Goal: Task Accomplishment & Management: Use online tool/utility

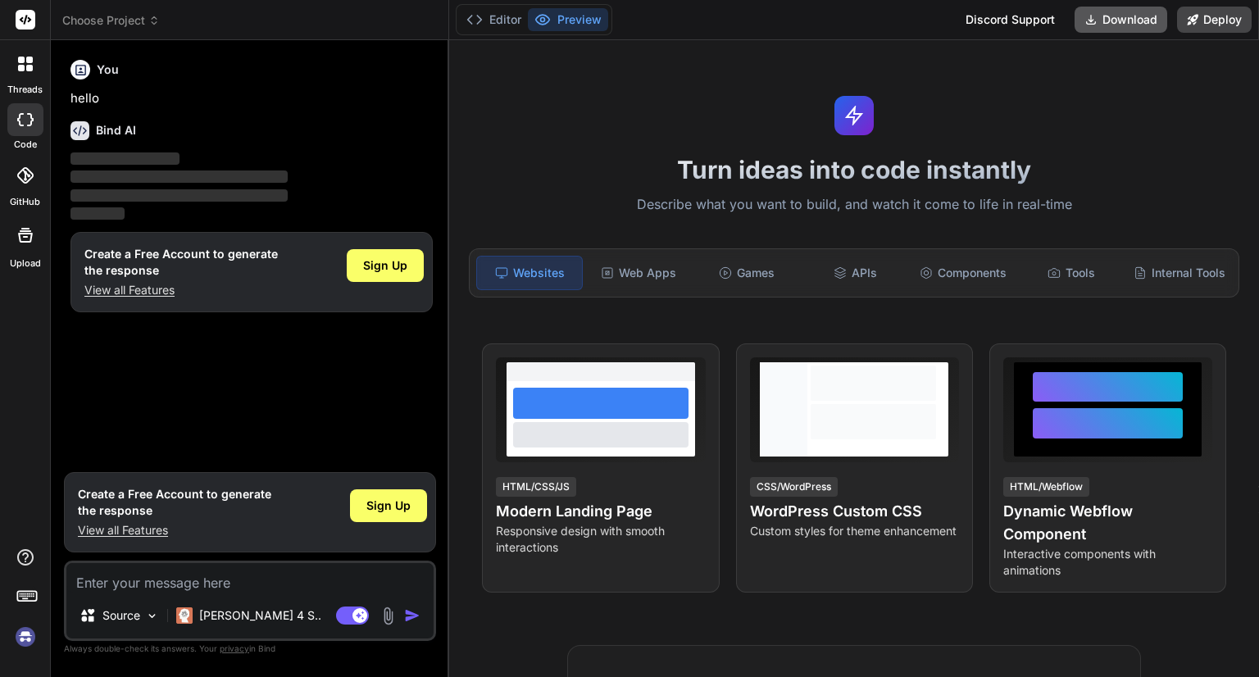
click at [1132, 24] on button "Download" at bounding box center [1120, 20] width 93 height 26
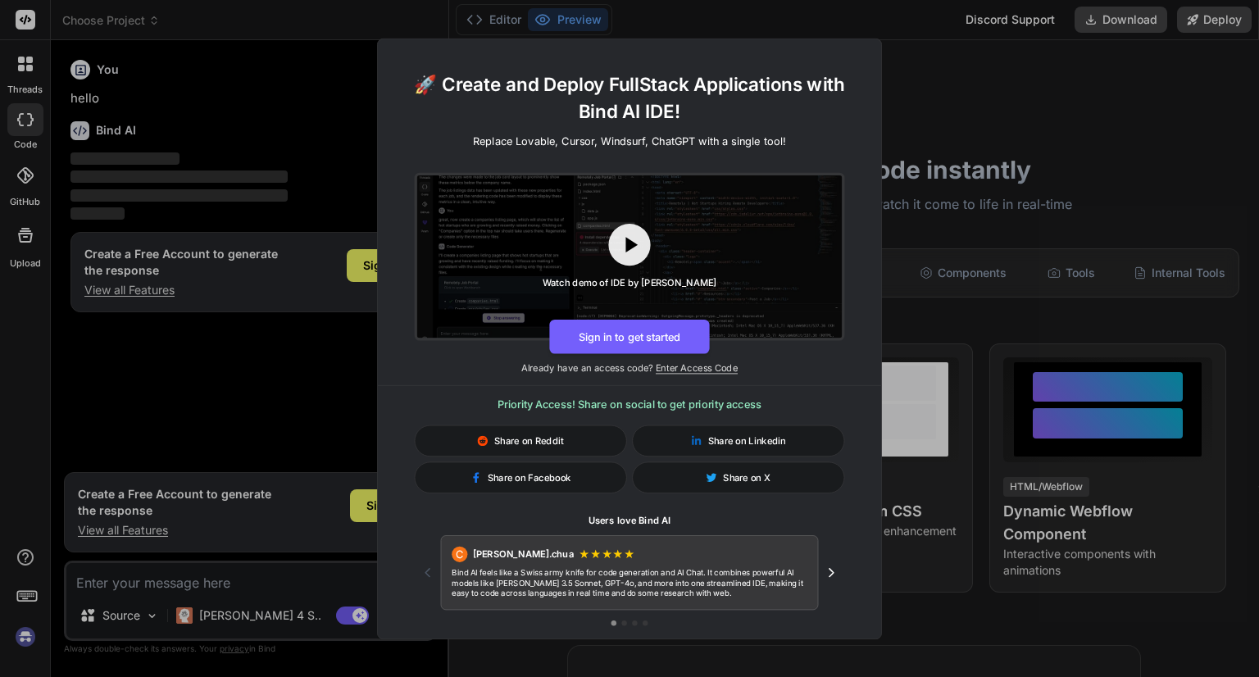
click at [940, 316] on div "🚀 Create and Deploy FullStack Applications with Bind AI IDE! Replace Lovable, C…" at bounding box center [629, 338] width 1259 height 677
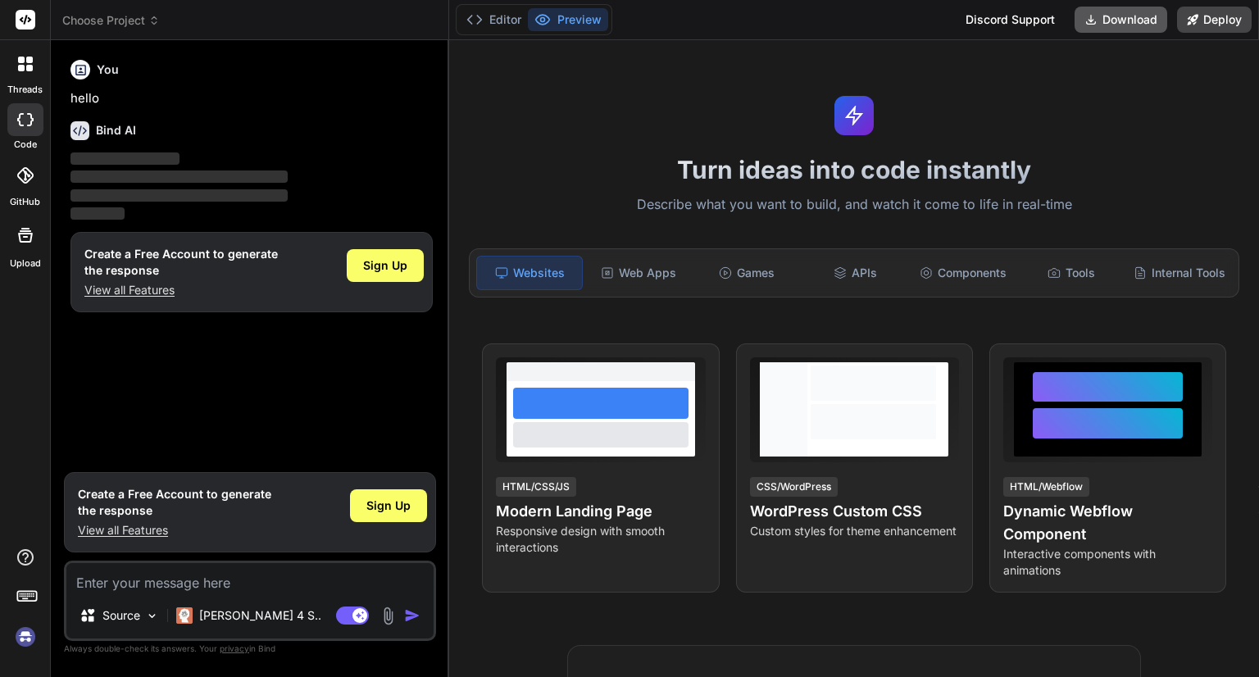
click at [1142, 15] on button "Download" at bounding box center [1120, 20] width 93 height 26
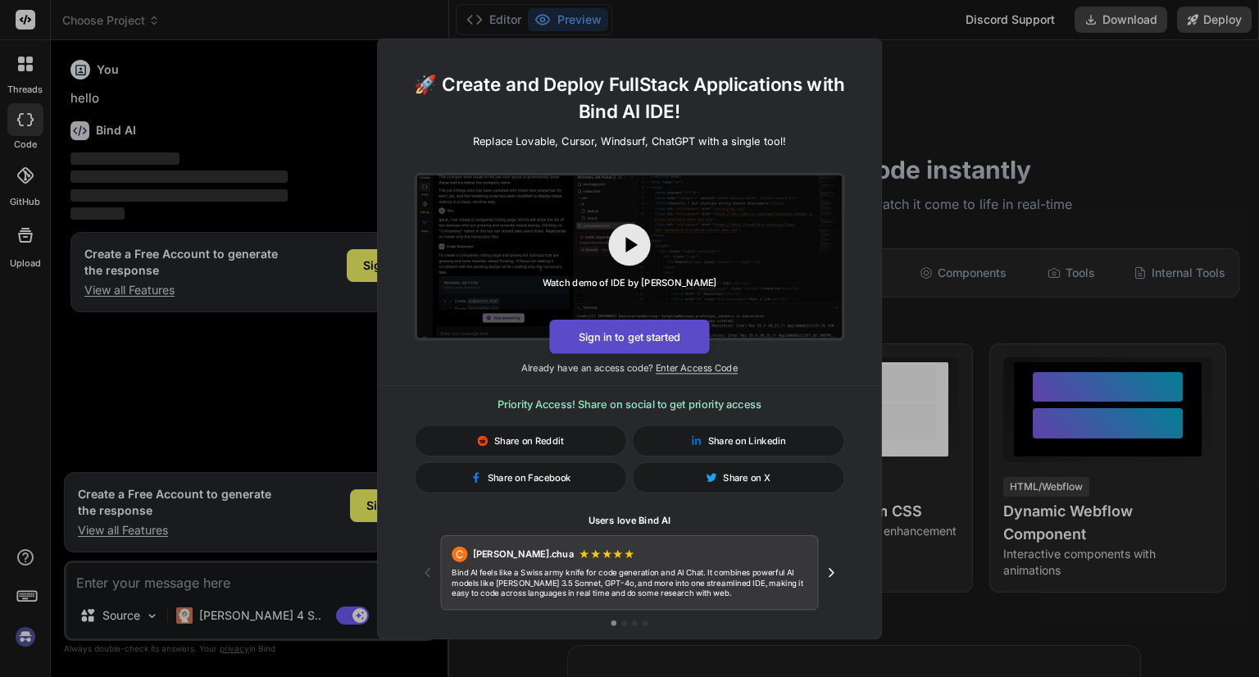
click at [649, 339] on button "Sign in to get started" at bounding box center [629, 336] width 160 height 34
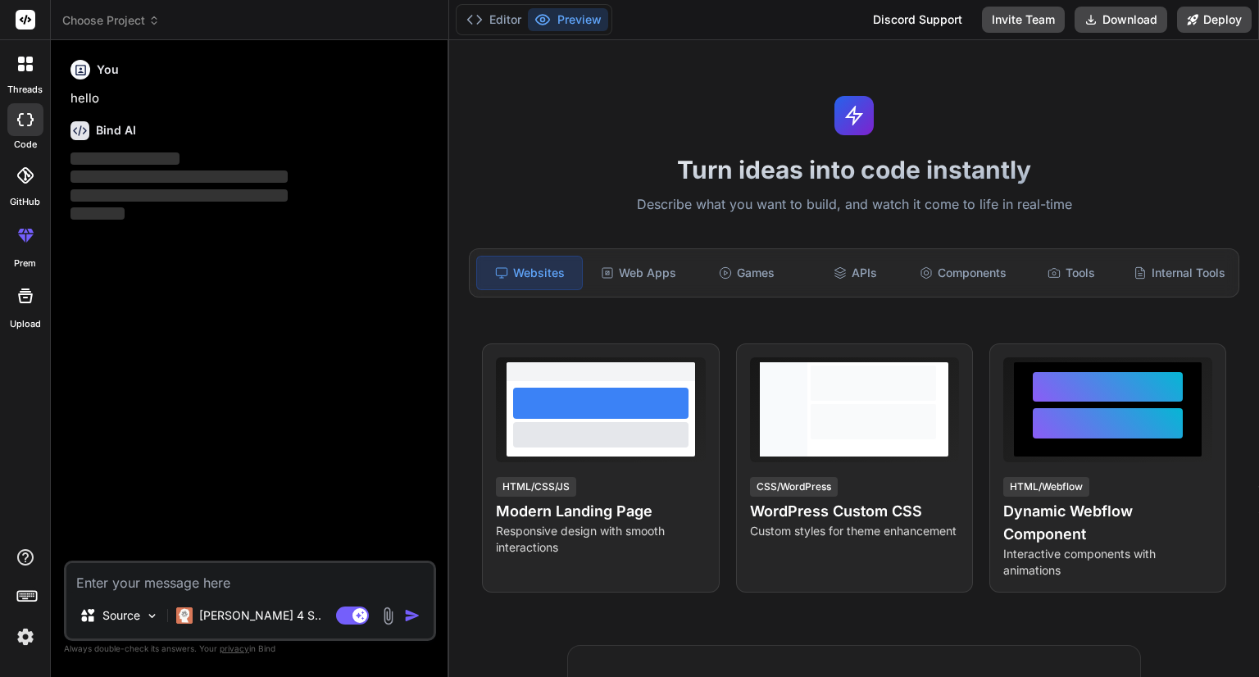
type textarea "x"
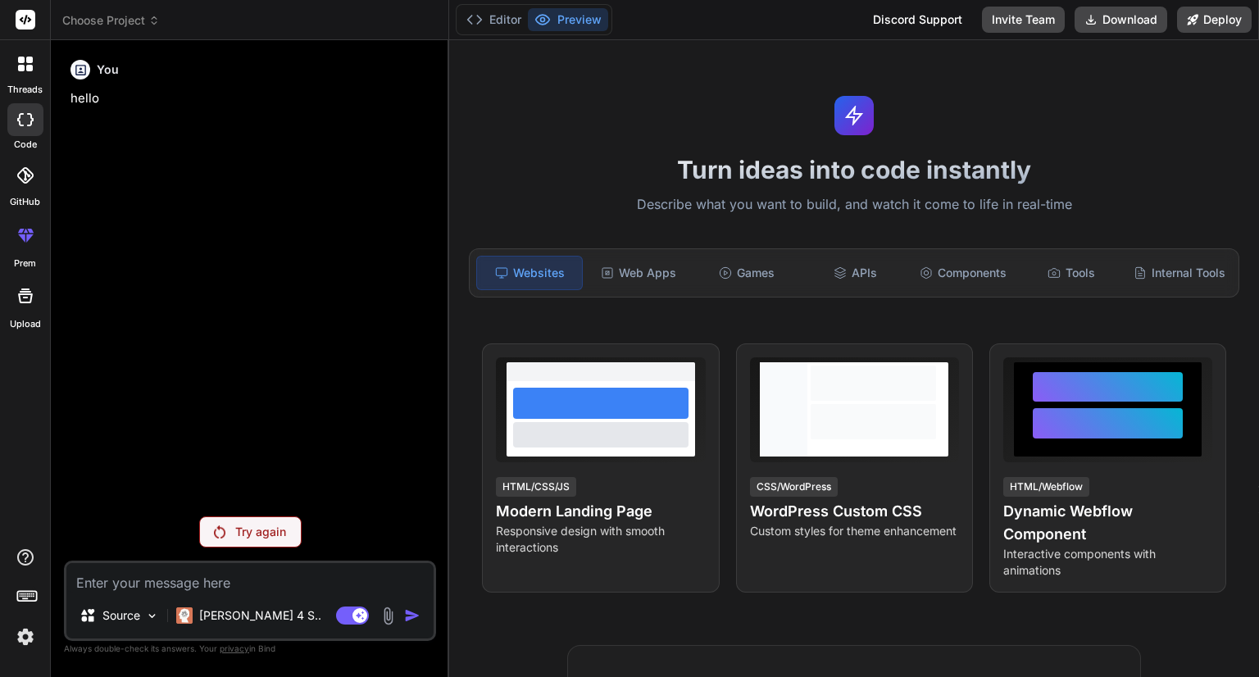
click at [29, 259] on label "prem" at bounding box center [25, 264] width 22 height 14
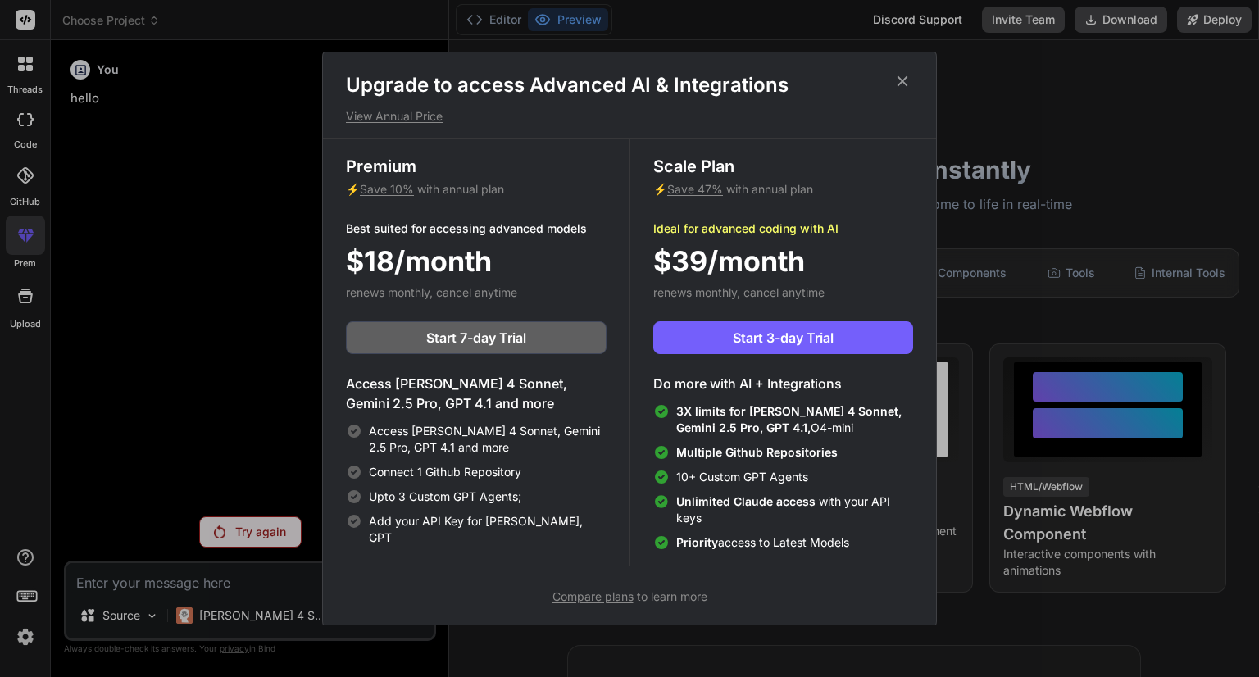
scroll to position [7, 0]
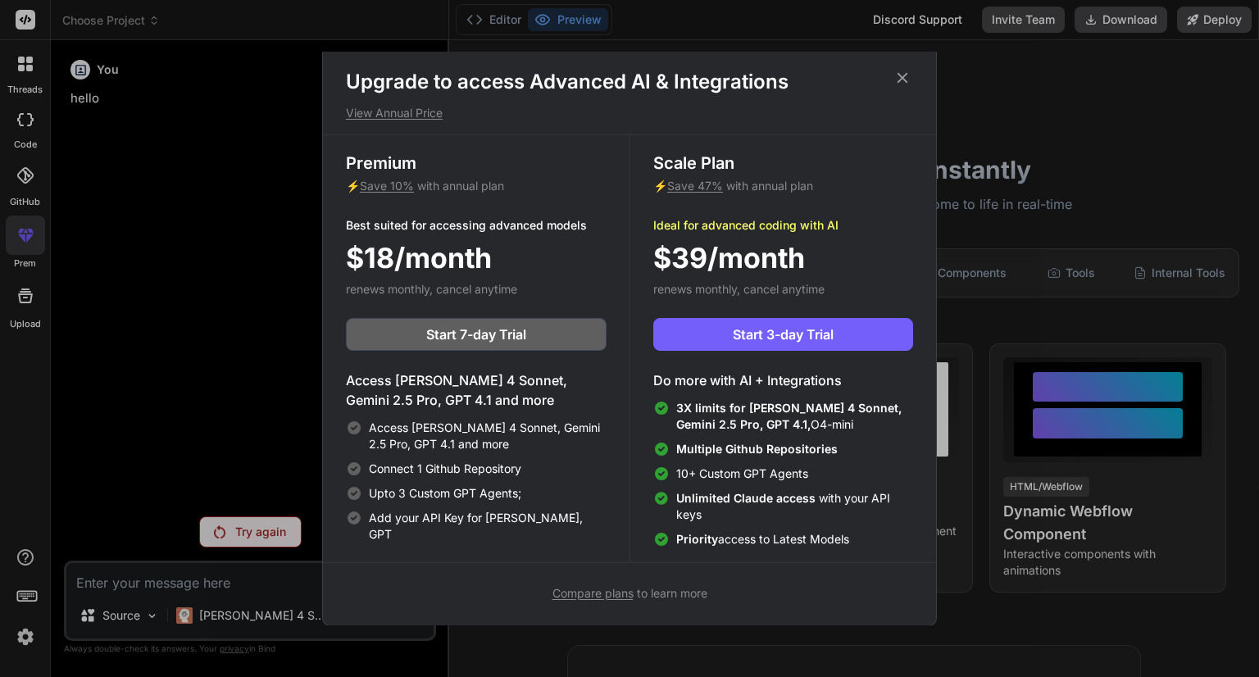
click at [903, 75] on icon at bounding box center [902, 78] width 11 height 11
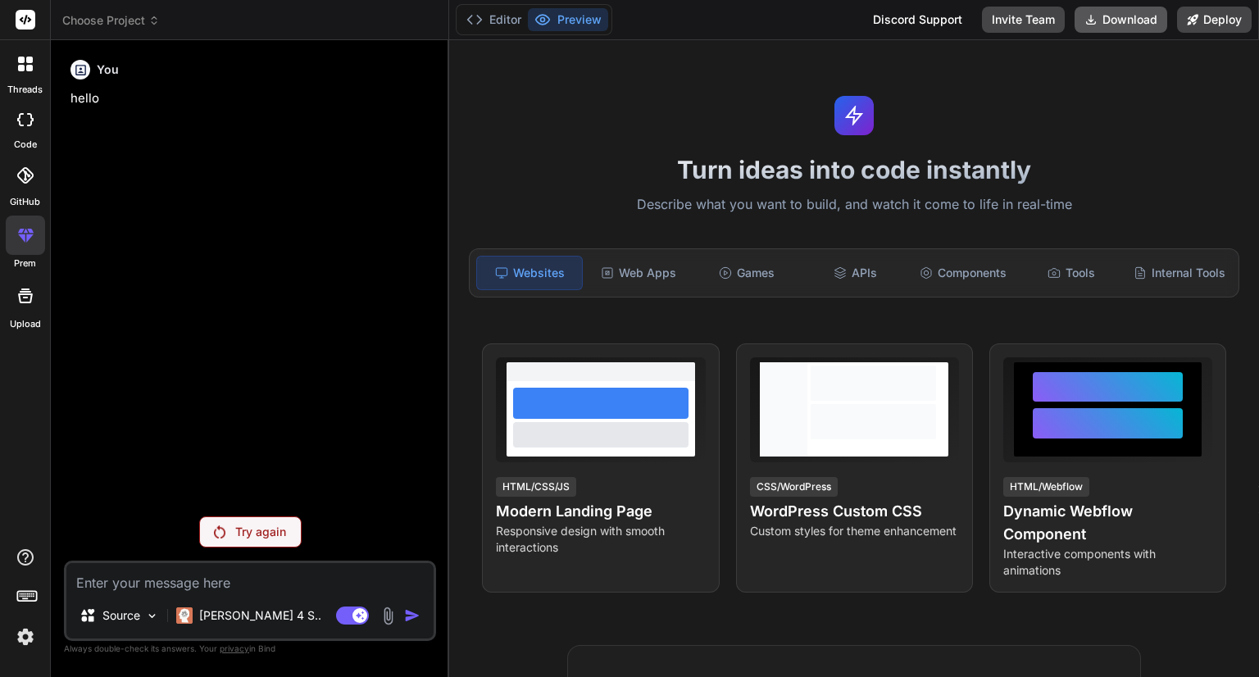
click at [1111, 11] on button "Download" at bounding box center [1120, 20] width 93 height 26
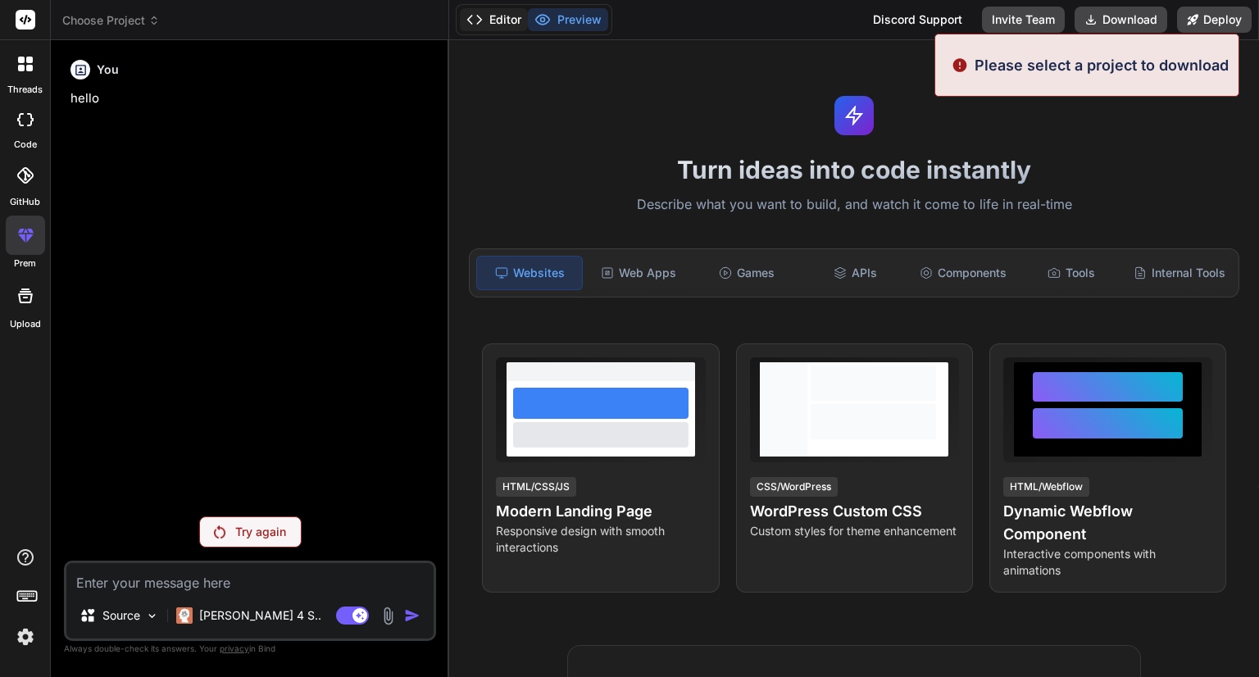
click at [502, 24] on button "Editor" at bounding box center [494, 19] width 68 height 23
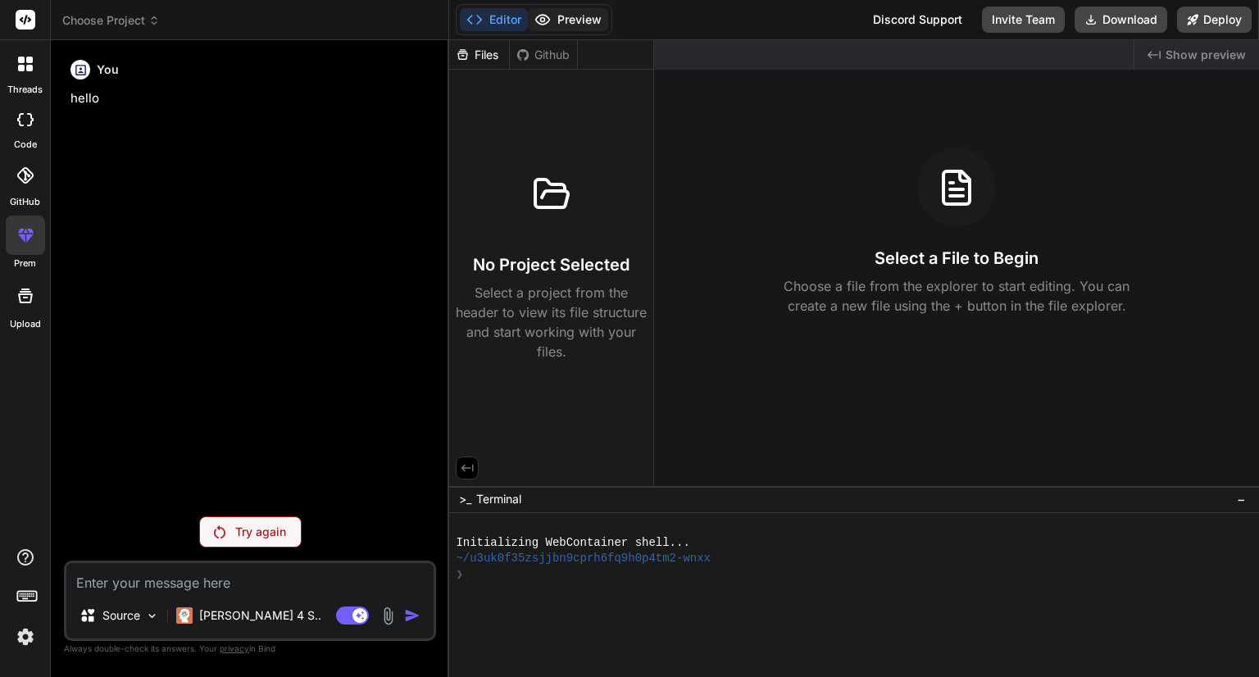
click at [561, 20] on button "Preview" at bounding box center [568, 19] width 80 height 23
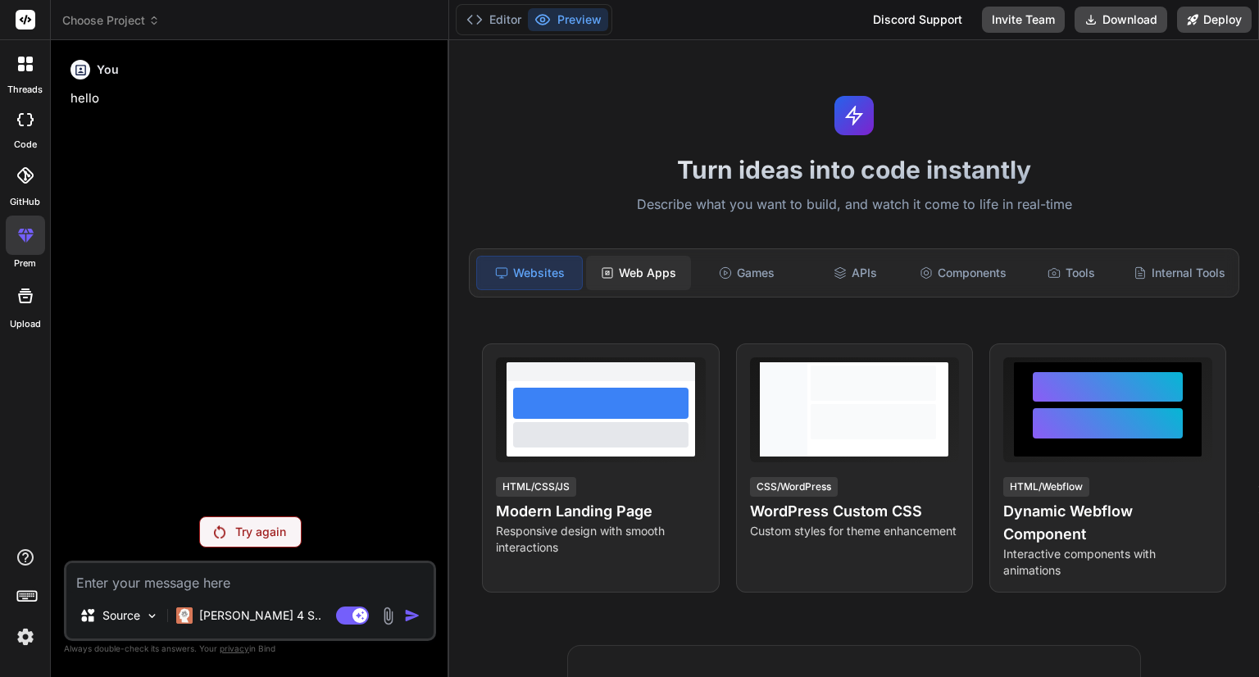
click at [674, 285] on div "Web Apps" at bounding box center [638, 273] width 105 height 34
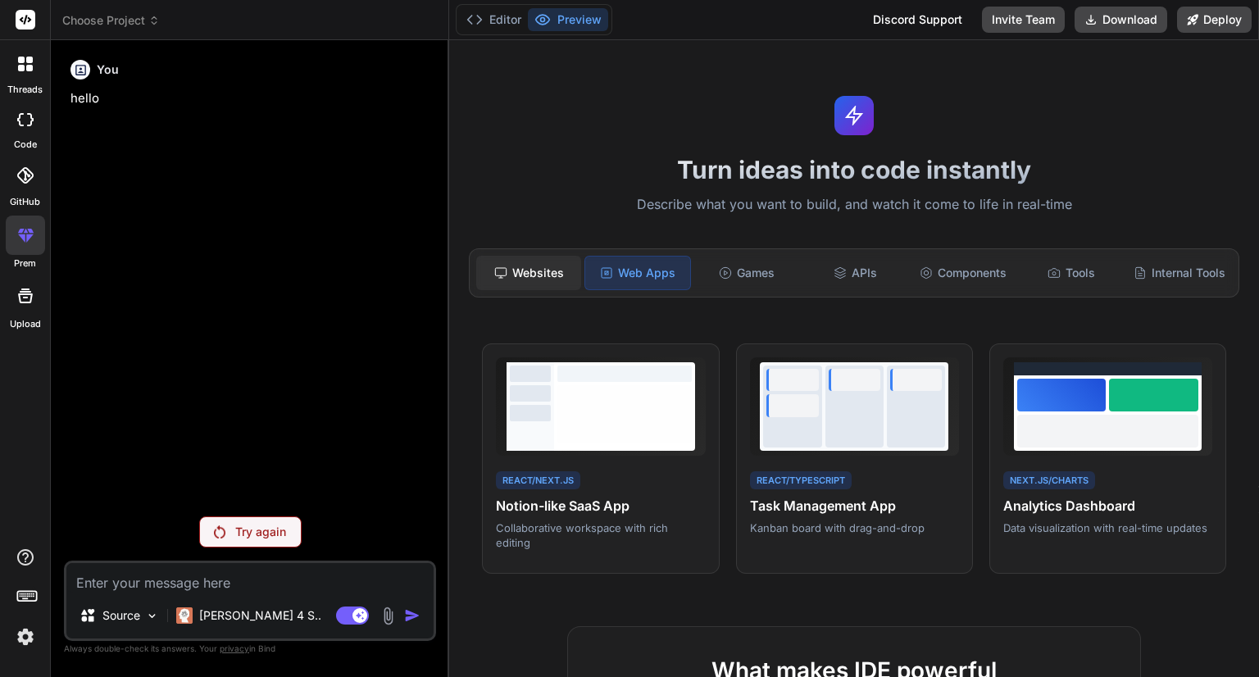
click at [548, 279] on div "Websites" at bounding box center [528, 273] width 105 height 34
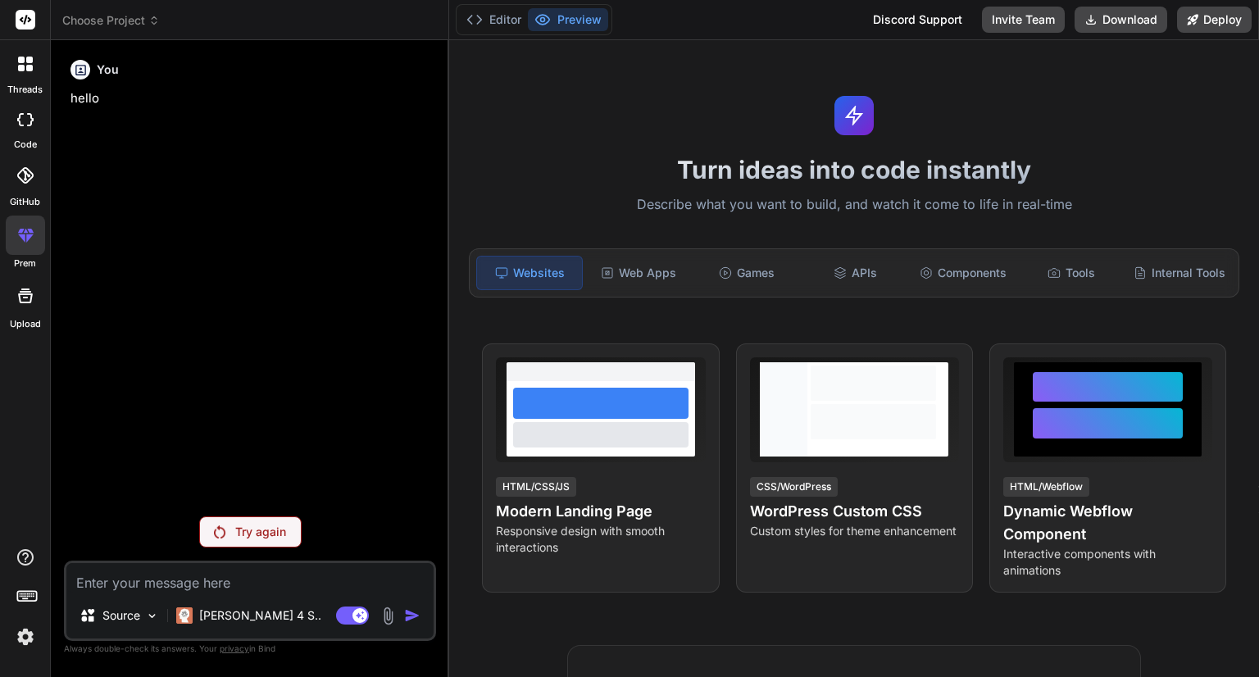
click at [219, 581] on textarea at bounding box center [249, 578] width 367 height 30
drag, startPoint x: 218, startPoint y: 580, endPoint x: 207, endPoint y: 582, distance: 11.6
click at [207, 582] on textarea at bounding box center [249, 578] width 367 height 30
click at [356, 580] on textarea at bounding box center [249, 578] width 367 height 30
paste textarea "Whatsapp-clone/ ├─ backend/ │ ├─ package.json │ ├─ server.js │ ├─ routes/ │ │ ├…"
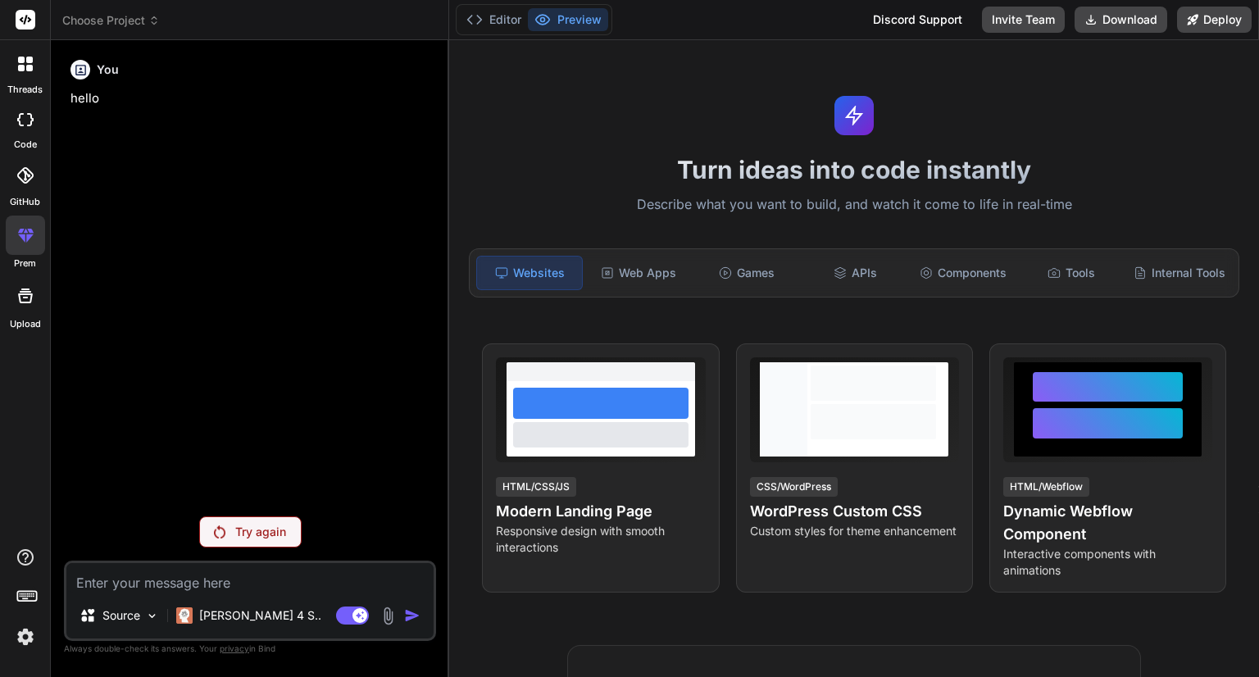
type textarea "Whatsapp-clone/ ├─ backend/ │ ├─ package.json │ ├─ server.js │ ├─ routes/ │ │ ├…"
type textarea "x"
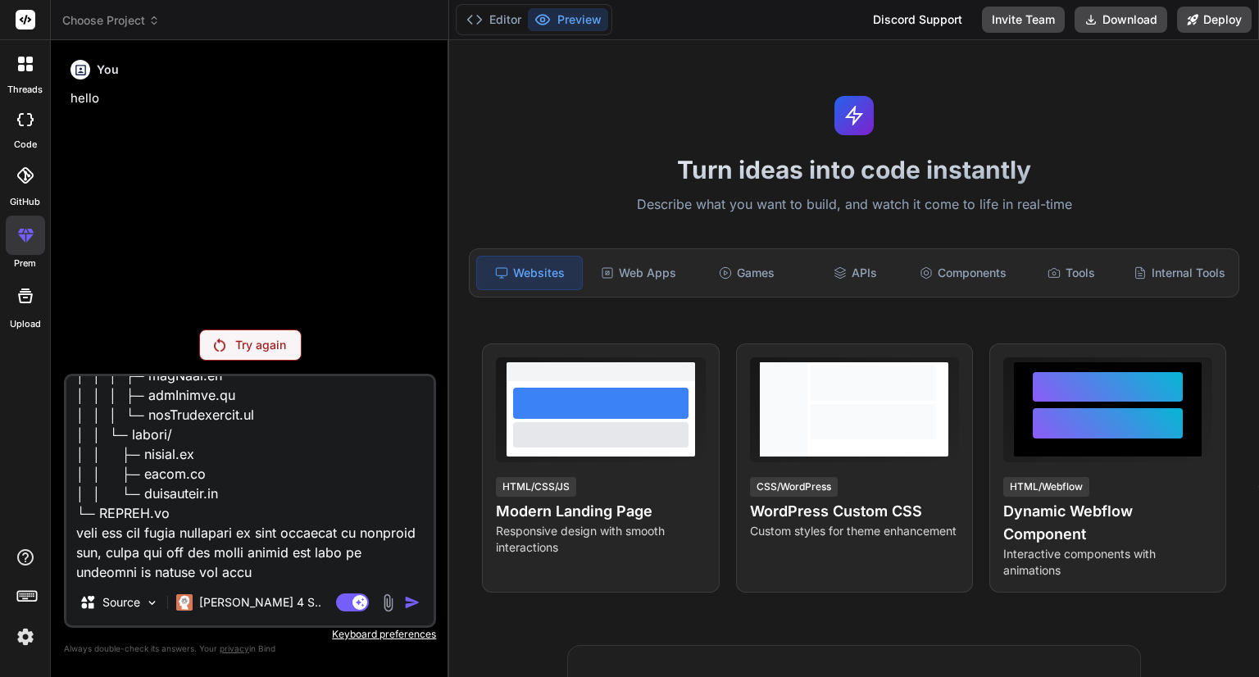
click at [310, 531] on textarea at bounding box center [249, 477] width 367 height 203
type textarea "Whatsapp-clone/ ├─ backend/ │ ├─ package.json │ ├─ server.js │ ├─ routes/ │ │ ├…"
type textarea "x"
type textarea "Whatsapp-clone/ ├─ backend/ │ ├─ package.json │ ├─ server.js │ ├─ routes/ │ │ ├…"
type textarea "x"
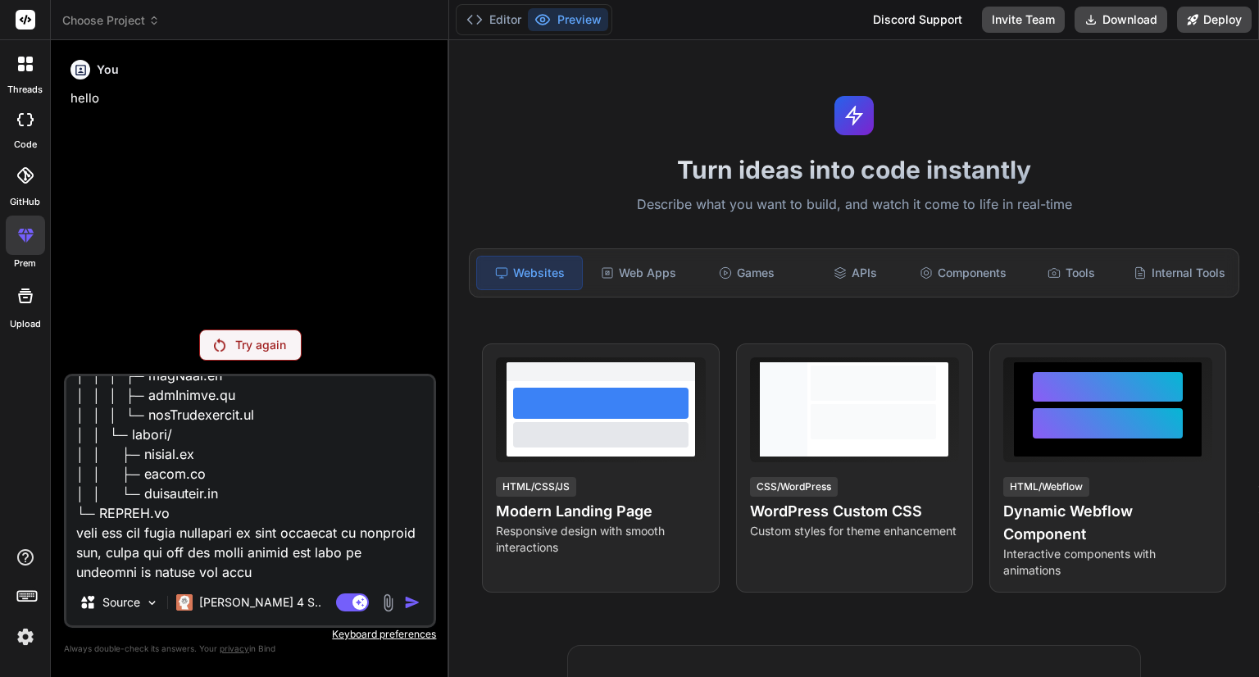
click at [308, 568] on textarea at bounding box center [249, 477] width 367 height 203
click at [272, 574] on textarea at bounding box center [249, 477] width 367 height 203
click at [372, 552] on textarea at bounding box center [249, 477] width 367 height 203
type textarea "Whatsapp-clone/ ├─ backend/ │ ├─ package.json │ ├─ server.js │ ├─ routes/ │ │ ├…"
type textarea "x"
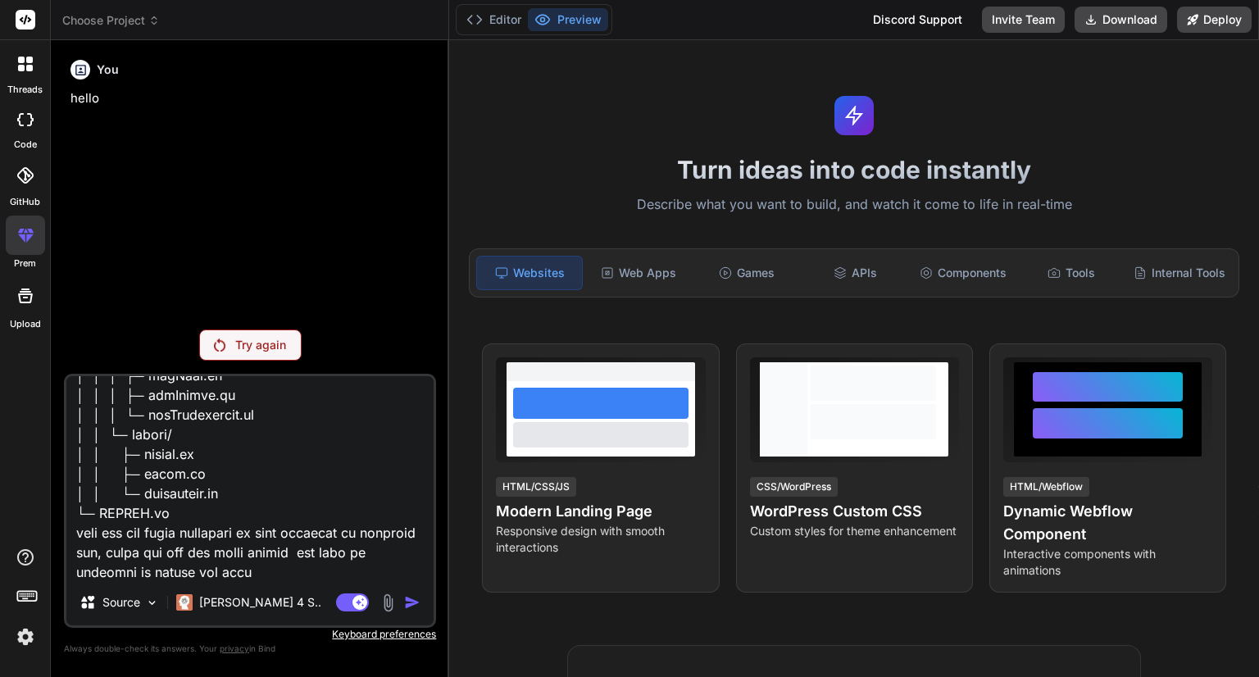
type textarea "Whatsapp-clone/ ├─ backend/ │ ├─ package.json │ ├─ server.js │ ├─ routes/ │ │ ├…"
type textarea "x"
type textarea "Whatsapp-clone/ ├─ backend/ │ ├─ package.json │ ├─ server.js │ ├─ routes/ │ │ ├…"
type textarea "x"
type textarea "Whatsapp-clone/ ├─ backend/ │ ├─ package.json │ ├─ server.js │ ├─ routes/ │ │ ├…"
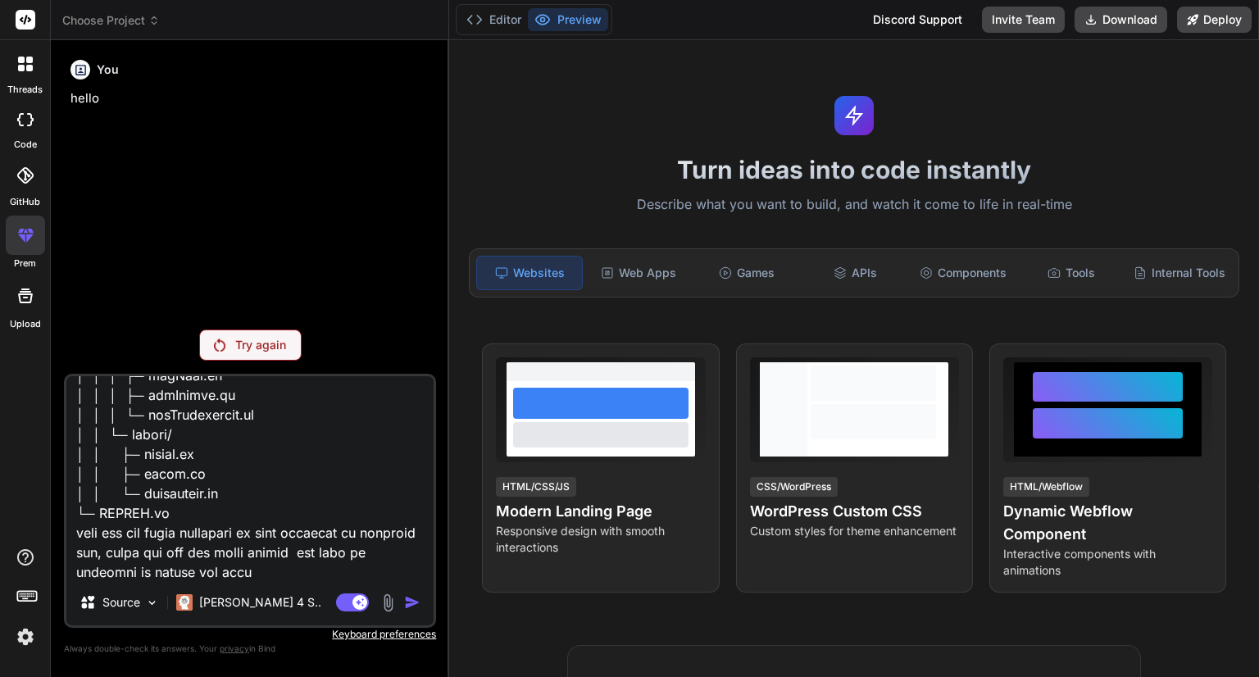
type textarea "x"
type textarea "Whatsapp-clone/ ├─ backend/ │ ├─ package.json │ ├─ server.js │ ├─ routes/ │ │ ├…"
type textarea "x"
type textarea "Whatsapp-clone/ ├─ backend/ │ ├─ package.json │ ├─ server.js │ ├─ routes/ │ │ ├…"
type textarea "x"
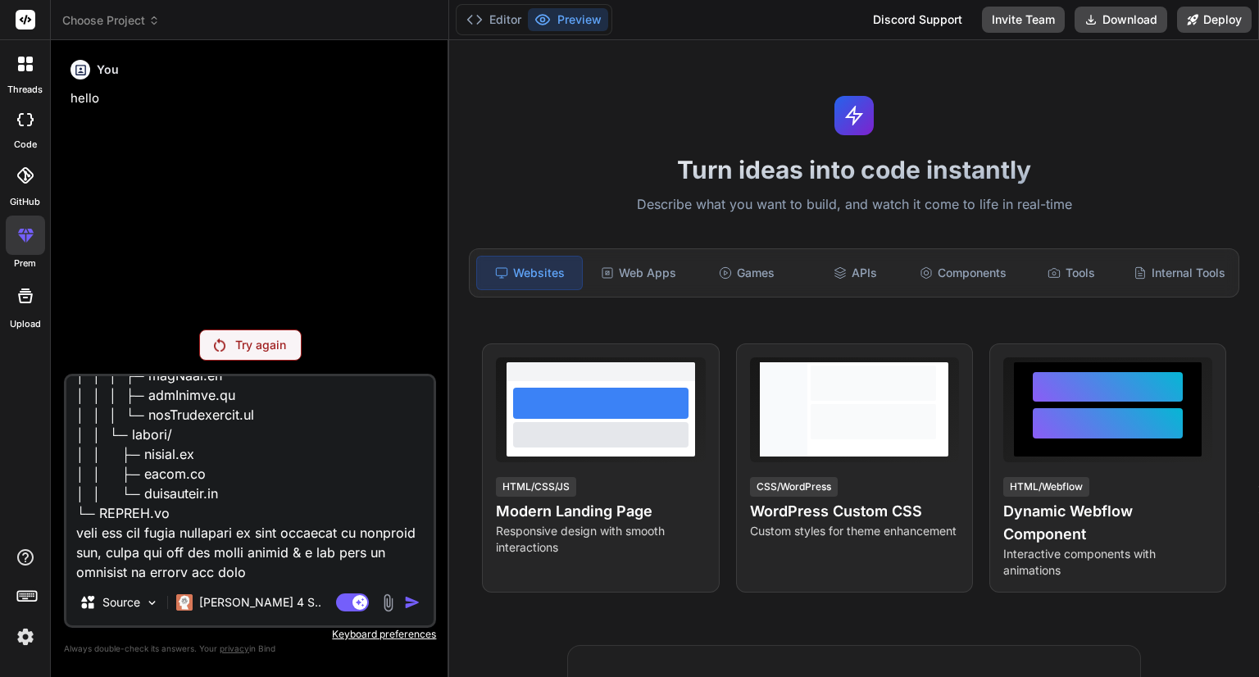
type textarea "Whatsapp-clone/ ├─ backend/ │ ├─ package.json │ ├─ server.js │ ├─ routes/ │ │ ├…"
type textarea "x"
type textarea "Whatsapp-clone/ ├─ backend/ │ ├─ package.json │ ├─ server.js │ ├─ routes/ │ │ ├…"
type textarea "x"
type textarea "Whatsapp-clone/ ├─ backend/ │ ├─ package.json │ ├─ server.js │ ├─ routes/ │ │ ├…"
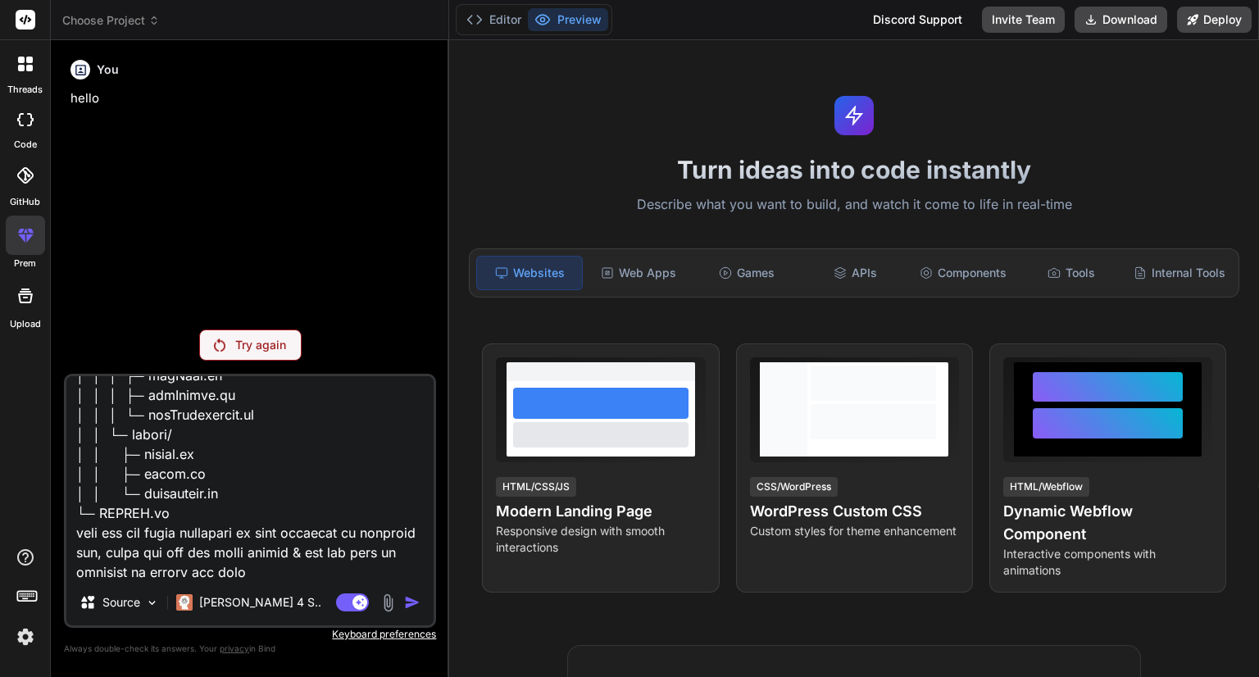
type textarea "x"
drag, startPoint x: 361, startPoint y: 570, endPoint x: 170, endPoint y: 575, distance: 190.2
click at [170, 575] on textarea at bounding box center [249, 477] width 367 height 203
type textarea "Whatsapp-clone/ ├─ backend/ │ ├─ package.json │ ├─ server.js │ ├─ routes/ │ │ ├…"
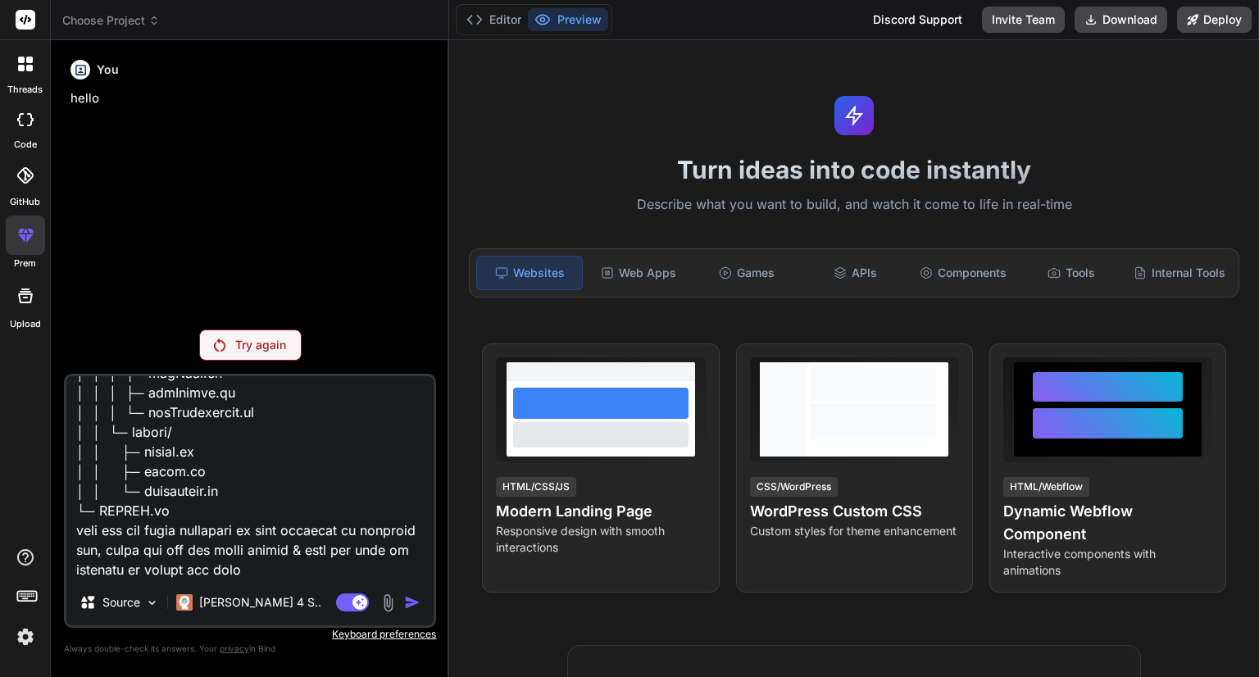
type textarea "x"
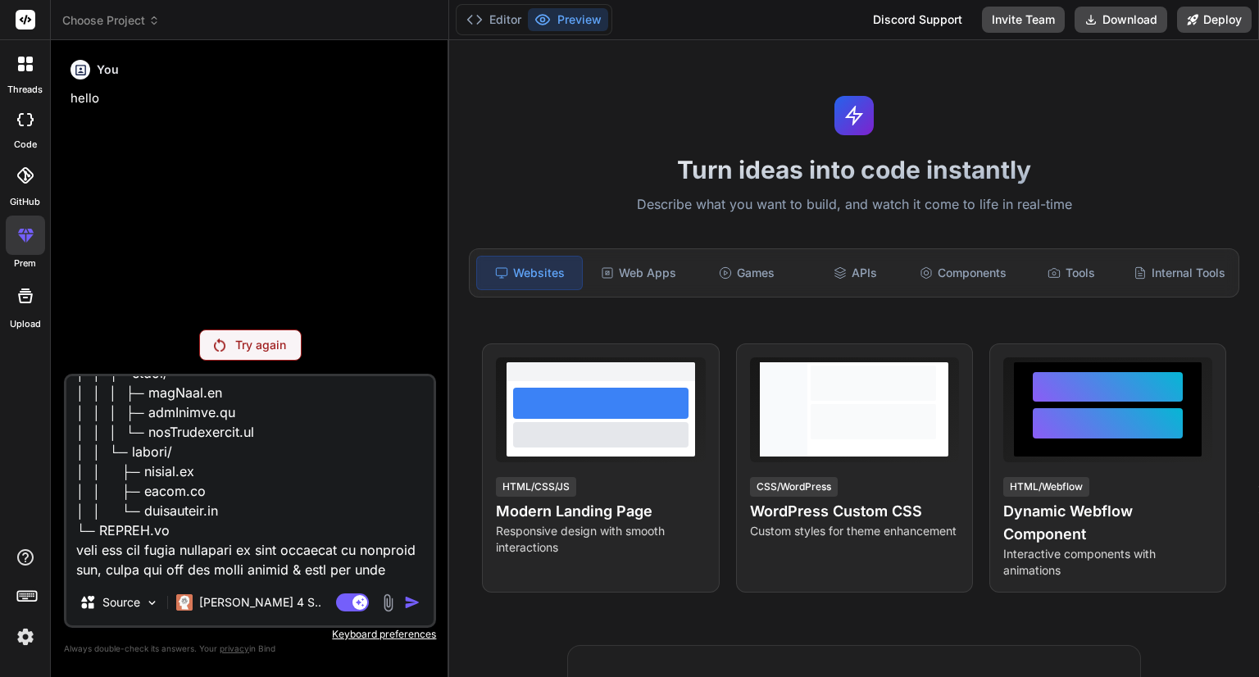
type textarea "Whatsapp-clone/ ├─ backend/ │ ├─ package.json │ ├─ server.js │ ├─ routes/ │ │ ├…"
type textarea "x"
type textarea "Whatsapp-clone/ ├─ backend/ │ ├─ package.json │ ├─ server.js │ ├─ routes/ │ │ ├…"
type textarea "x"
type textarea "Whatsapp-clone/ ├─ backend/ │ ├─ package.json │ ├─ server.js │ ├─ routes/ │ │ ├…"
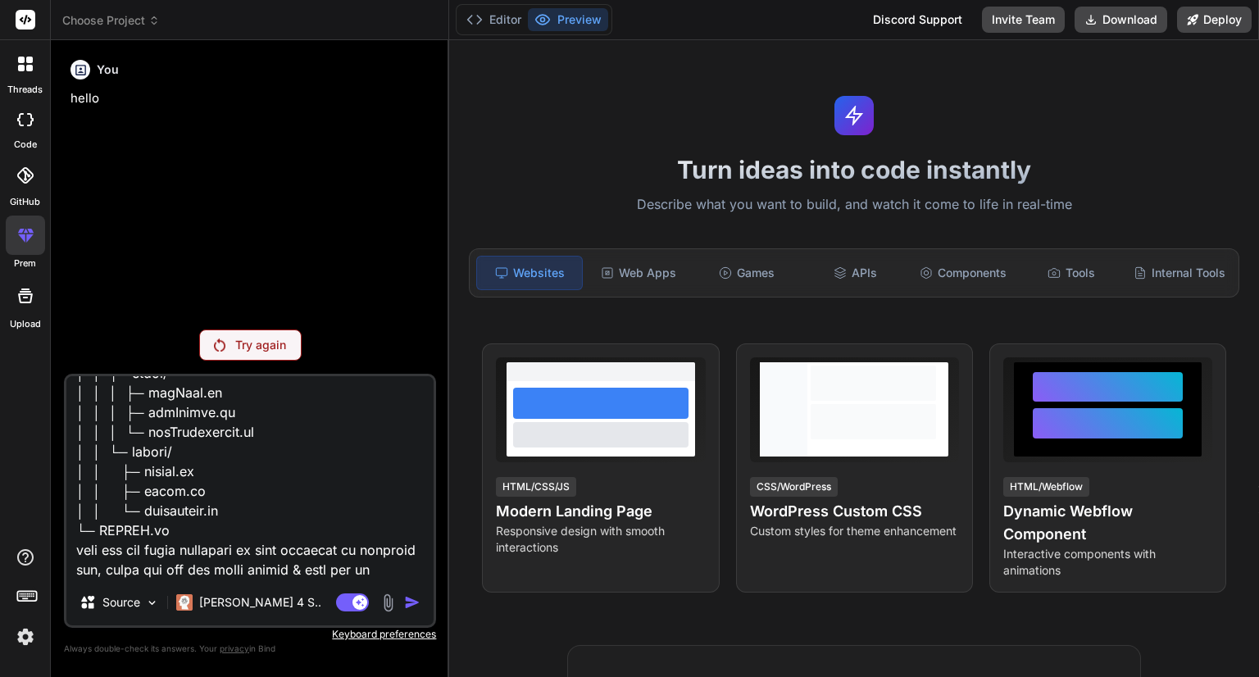
type textarea "x"
type textarea "Whatsapp-clone/ ├─ backend/ │ ├─ package.json │ ├─ server.js │ ├─ routes/ │ │ ├…"
type textarea "x"
click at [185, 528] on textarea at bounding box center [249, 477] width 367 height 203
type textarea "Whatsapp-clone/ ├─ backend/ │ ├─ package.json │ ├─ server.js │ ├─ routes/ │ │ ├…"
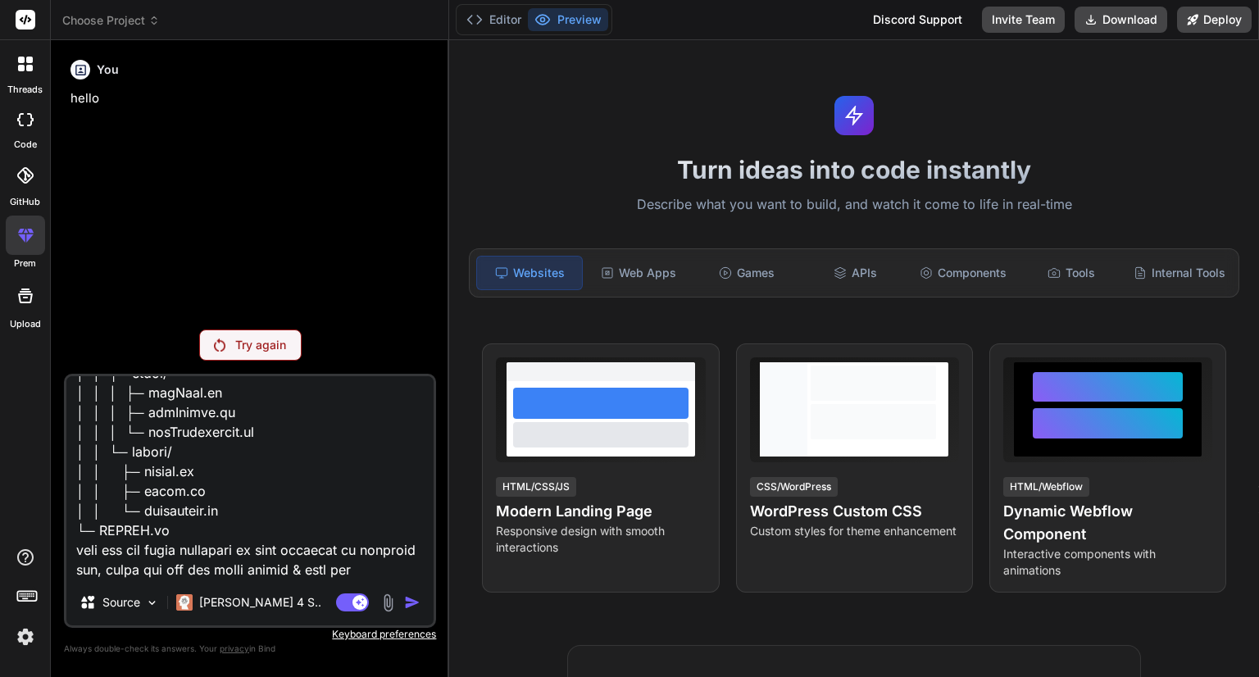
type textarea "x"
type textarea "Whatsapp-clone/ ├─ backend/ │ ├─ package.json │ ├─ server.js │ ├─ routes/ │ │ ├…"
type textarea "x"
type textarea "Whatsapp-clone/ ├─ backend/ │ ├─ package.json │ ├─ server.js │ ├─ routes/ │ │ ├…"
type textarea "x"
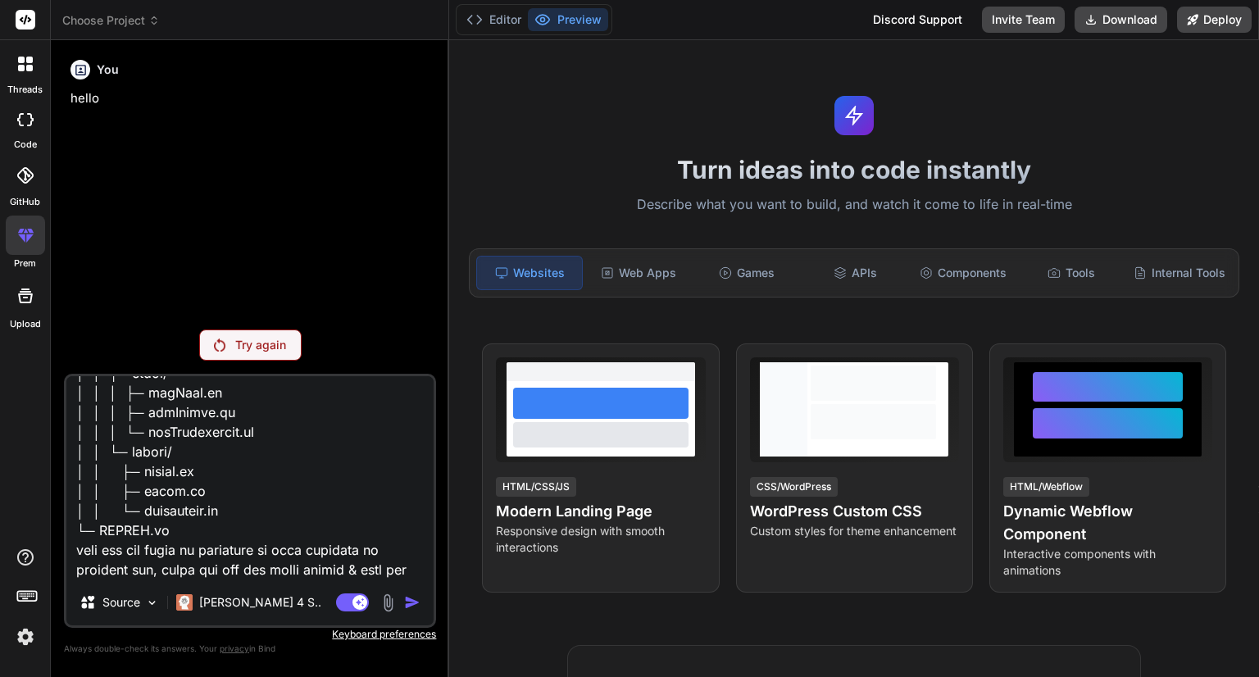
type textarea "Whatsapp-clone/ ├─ backend/ │ ├─ package.json │ ├─ server.js │ ├─ routes/ │ │ ├…"
type textarea "x"
type textarea "Whatsapp-clone/ ├─ backend/ │ ├─ package.json │ ├─ server.js │ ├─ routes/ │ │ ├…"
type textarea "x"
type textarea "Whatsapp-clone/ ├─ backend/ │ ├─ package.json │ ├─ server.js │ ├─ routes/ │ │ ├…"
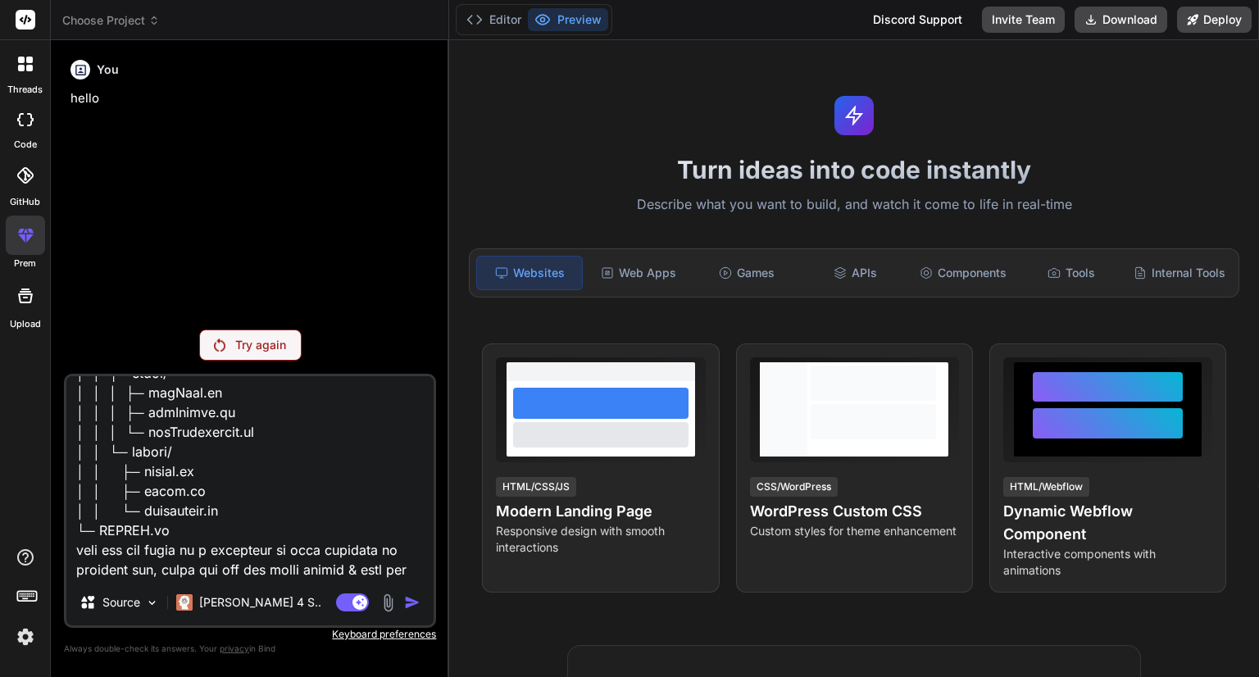
type textarea "x"
type textarea "Whatsapp-clone/ ├─ backend/ │ ├─ package.json │ ├─ server.js │ ├─ routes/ │ │ ├…"
type textarea "x"
type textarea "Whatsapp-clone/ ├─ backend/ │ ├─ package.json │ ├─ server.js │ ├─ routes/ │ │ ├…"
type textarea "x"
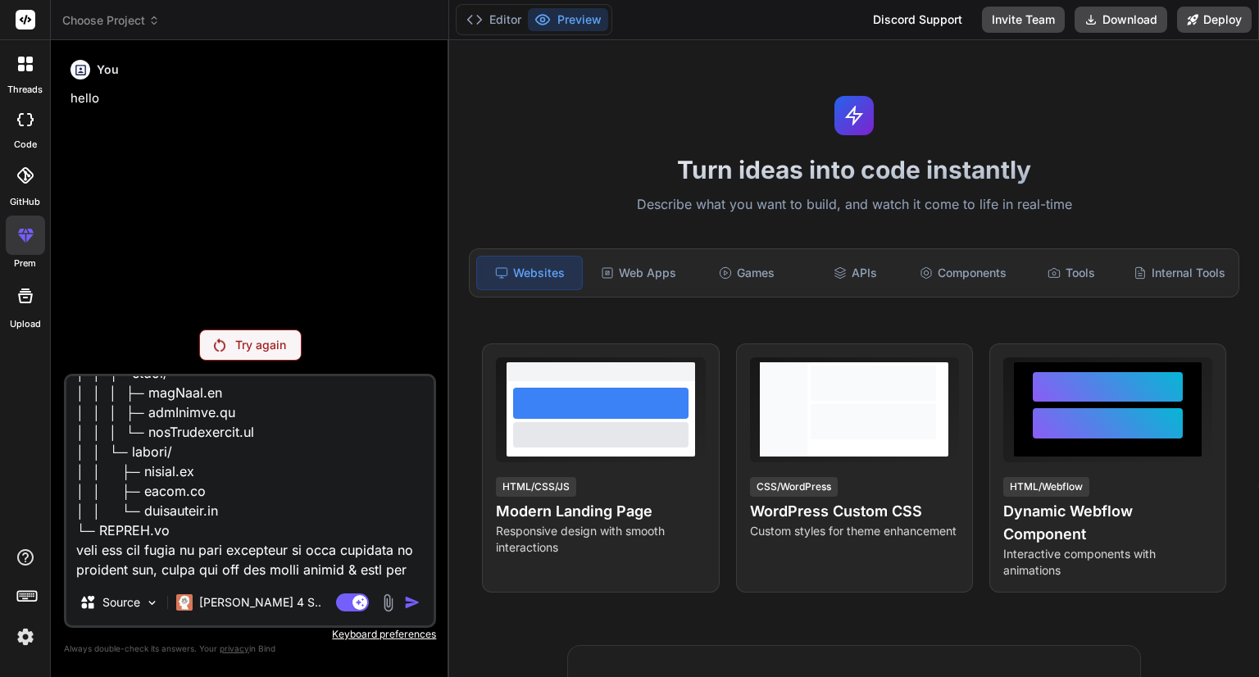
type textarea "Whatsapp-clone/ ├─ backend/ │ ├─ package.json │ ├─ server.js │ ├─ routes/ │ │ ├…"
type textarea "x"
type textarea "Whatsapp-clone/ ├─ backend/ │ ├─ package.json │ ├─ server.js │ ├─ routes/ │ │ ├…"
type textarea "x"
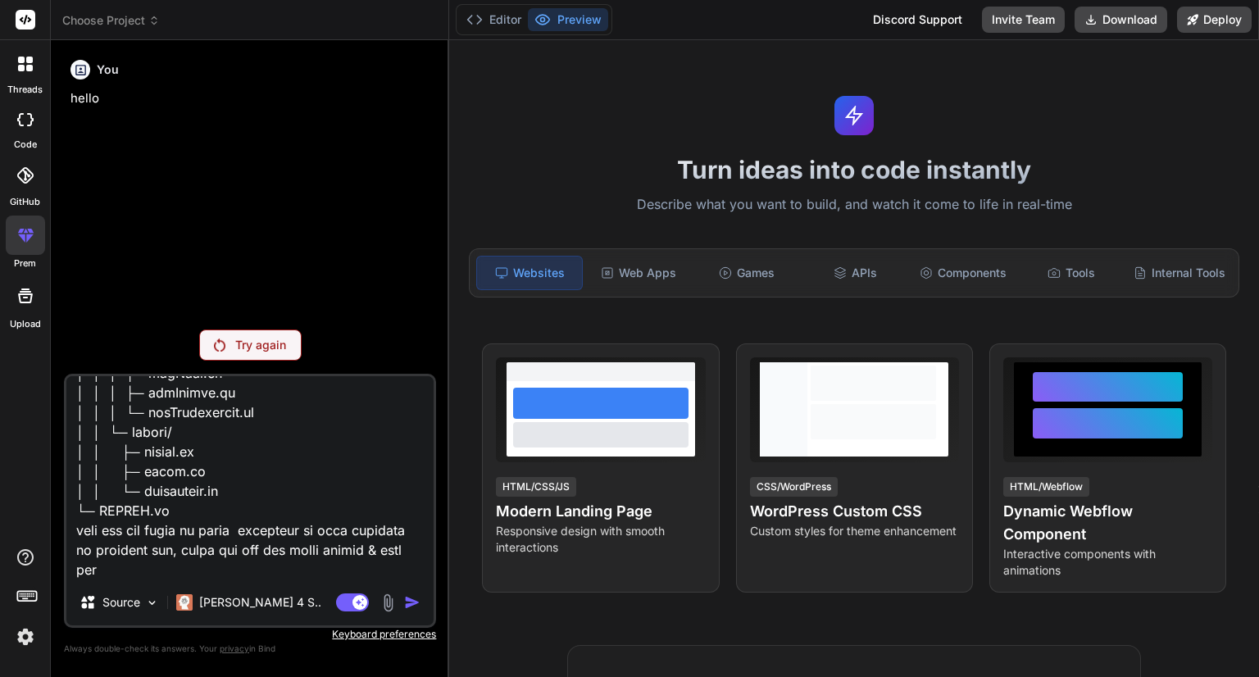
type textarea "Whatsapp-clone/ ├─ backend/ │ ├─ package.json │ ├─ server.js │ ├─ routes/ │ │ ├…"
type textarea "x"
type textarea "Whatsapp-clone/ ├─ backend/ │ ├─ package.json │ ├─ server.js │ ├─ routes/ │ │ ├…"
type textarea "x"
type textarea "Whatsapp-clone/ ├─ backend/ │ ├─ package.json │ ├─ server.js │ ├─ routes/ │ │ ├…"
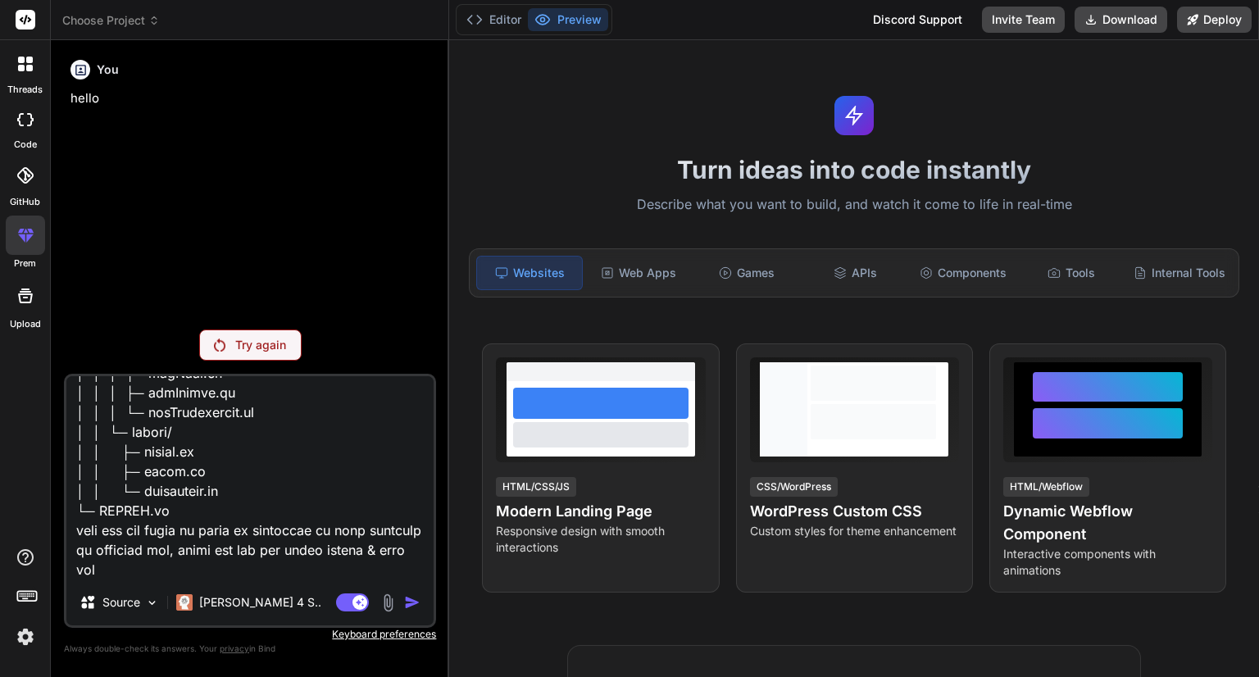
type textarea "x"
type textarea "Whatsapp-clone/ ├─ backend/ │ ├─ package.json │ ├─ server.js │ ├─ routes/ │ │ ├…"
type textarea "x"
click at [167, 569] on textarea at bounding box center [249, 477] width 367 height 203
type textarea "Whatsapp-clone/ ├─ backend/ │ ├─ package.json │ ├─ server.js │ ├─ routes/ │ │ ├…"
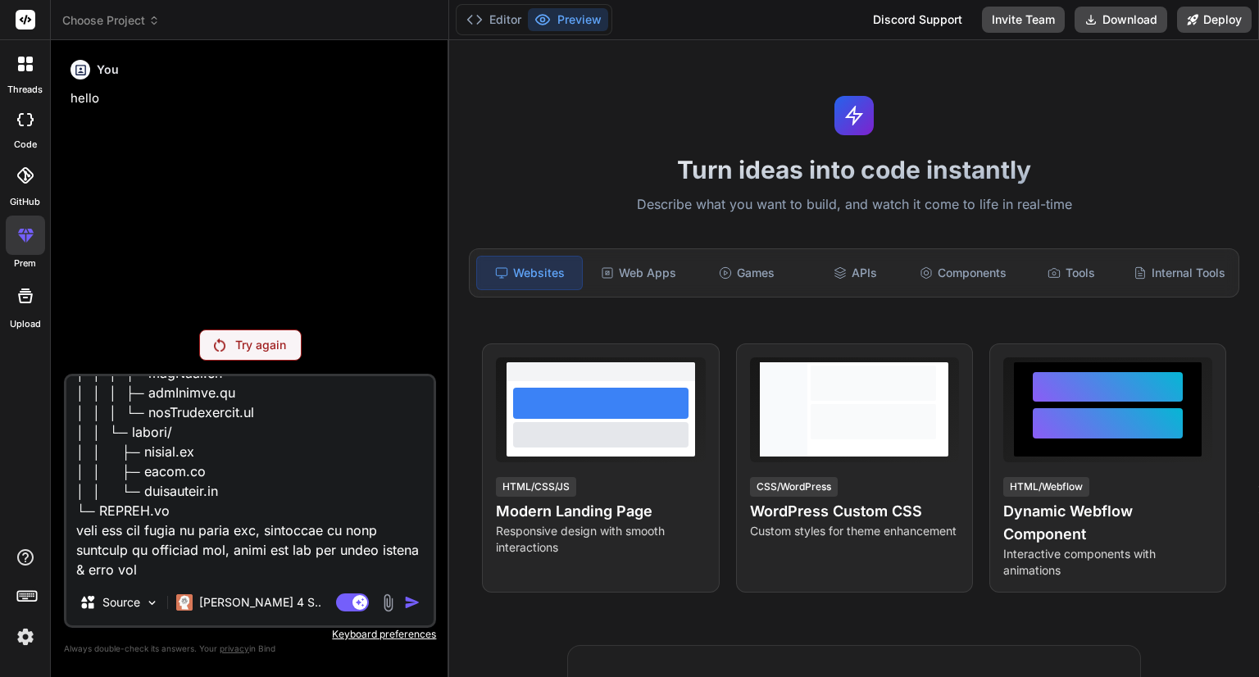
type textarea "x"
type textarea "Whatsapp-clone/ ├─ backend/ │ ├─ package.json │ ├─ server.js │ ├─ routes/ │ │ ├…"
type textarea "x"
type textarea "Whatsapp-clone/ ├─ backend/ │ ├─ package.json │ ├─ server.js │ ├─ routes/ │ │ ├…"
type textarea "x"
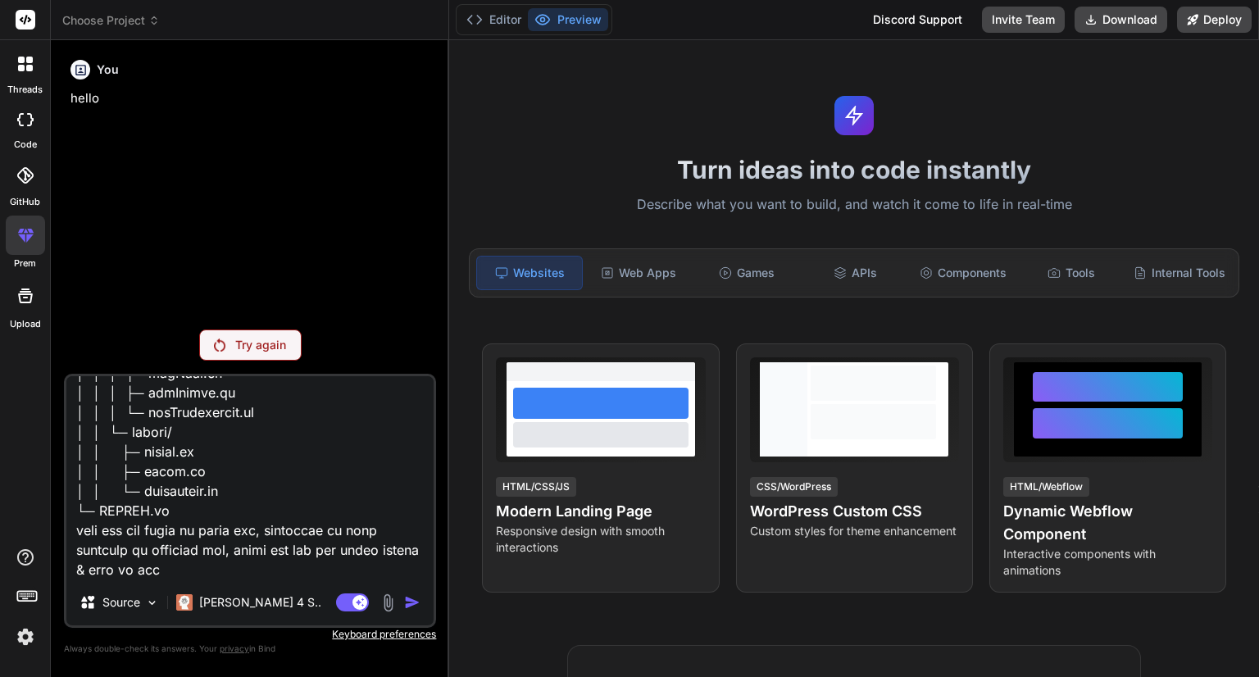
type textarea "Whatsapp-clone/ ├─ backend/ │ ├─ package.json │ ├─ server.js │ ├─ routes/ │ │ ├…"
type textarea "x"
type textarea "Whatsapp-clone/ ├─ backend/ │ ├─ package.json │ ├─ server.js │ ├─ routes/ │ │ ├…"
type textarea "x"
type textarea "Whatsapp-clone/ ├─ backend/ │ ├─ package.json │ ├─ server.js │ ├─ routes/ │ │ ├…"
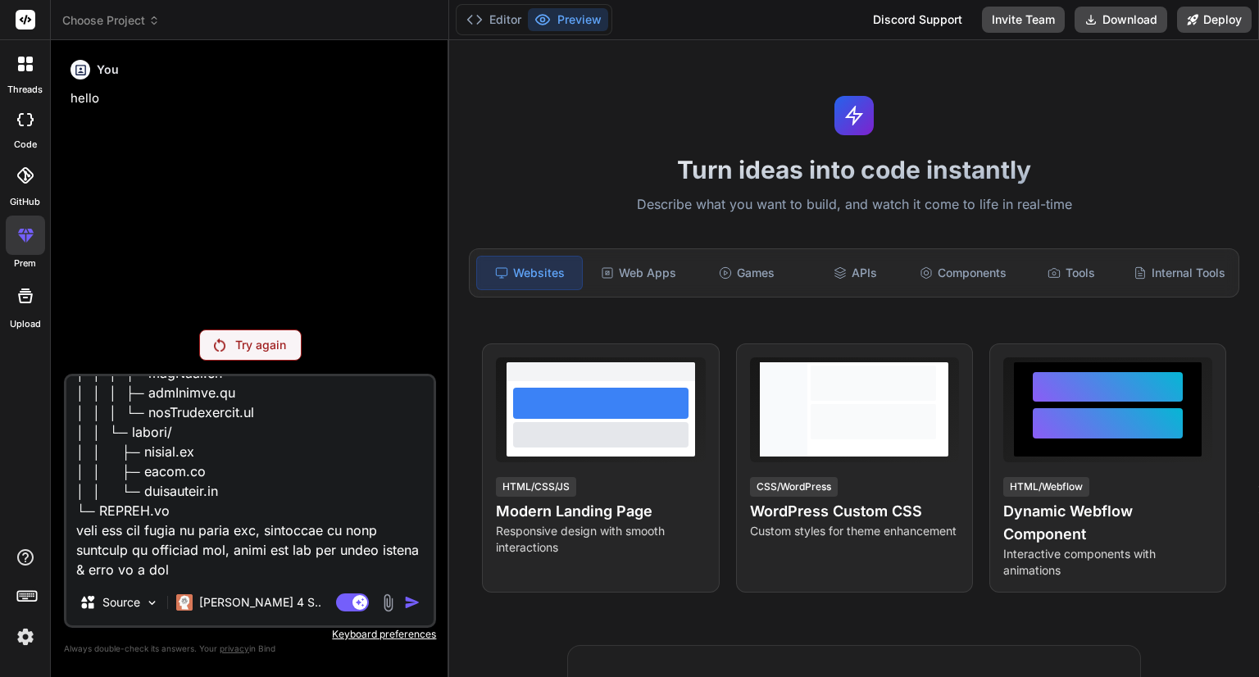
type textarea "x"
type textarea "Whatsapp-clone/ ├─ backend/ │ ├─ package.json │ ├─ server.js │ ├─ routes/ │ │ ├…"
type textarea "x"
type textarea "Whatsapp-clone/ ├─ backend/ │ ├─ package.json │ ├─ server.js │ ├─ routes/ │ │ ├…"
type textarea "x"
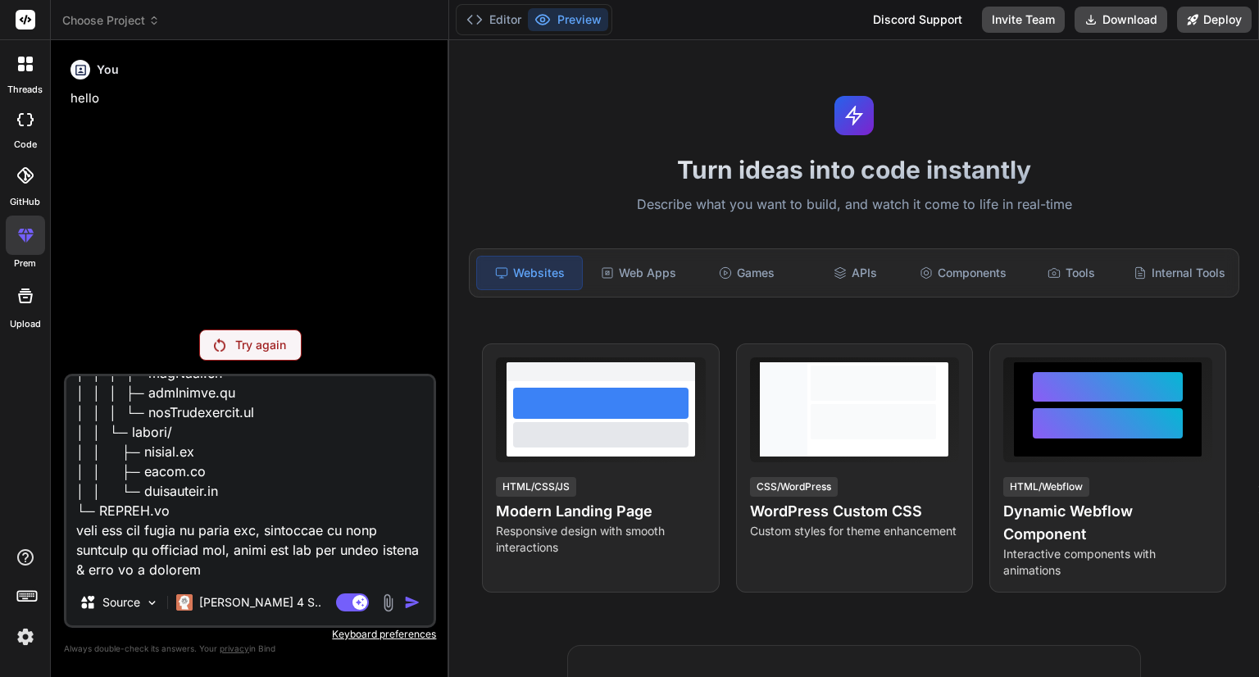
type textarea "Whatsapp-clone/ ├─ backend/ │ ├─ package.json │ ├─ server.js │ ├─ routes/ │ │ ├…"
type textarea "x"
type textarea "Whatsapp-clone/ ├─ backend/ │ ├─ package.json │ ├─ server.js │ ├─ routes/ │ │ ├…"
type textarea "x"
type textarea "Whatsapp-clone/ ├─ backend/ │ ├─ package.json │ ├─ server.js │ ├─ routes/ │ │ ├…"
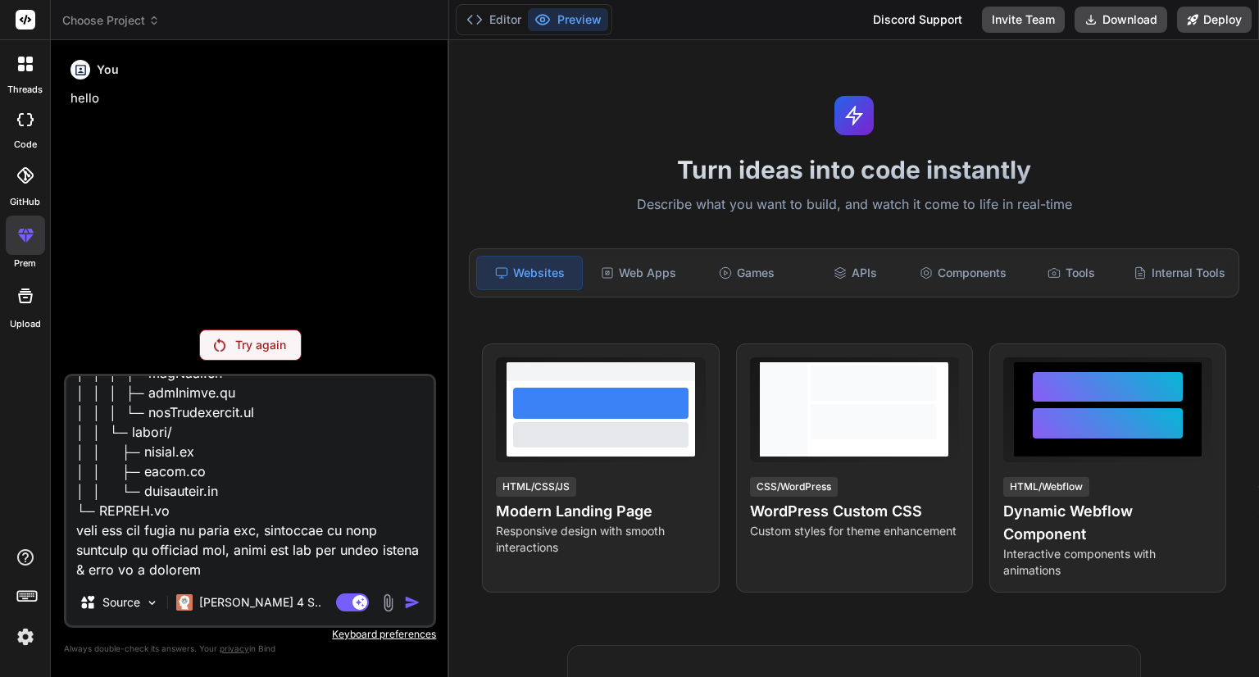
type textarea "x"
type textarea "Whatsapp-clone/ ├─ backend/ │ ├─ package.json │ ├─ server.js │ ├─ routes/ │ │ ├…"
type textarea "x"
type textarea "Whatsapp-clone/ ├─ backend/ │ ├─ package.json │ ├─ server.js │ ├─ routes/ │ │ ├…"
type textarea "x"
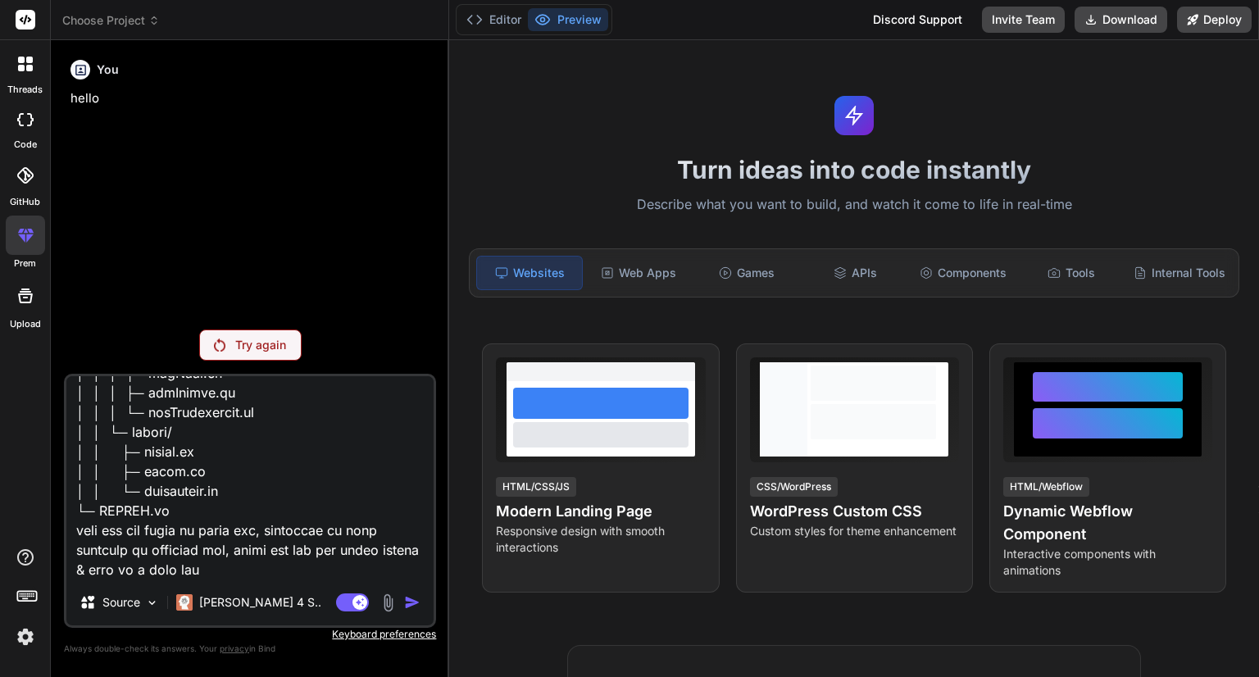
type textarea "Whatsapp-clone/ ├─ backend/ │ ├─ package.json │ ├─ server.js │ ├─ routes/ │ │ ├…"
type textarea "x"
type textarea "Whatsapp-clone/ ├─ backend/ │ ├─ package.json │ ├─ server.js │ ├─ routes/ │ │ ├…"
type textarea "x"
type textarea "Whatsapp-clone/ ├─ backend/ │ ├─ package.json │ ├─ server.js │ ├─ routes/ │ │ ├…"
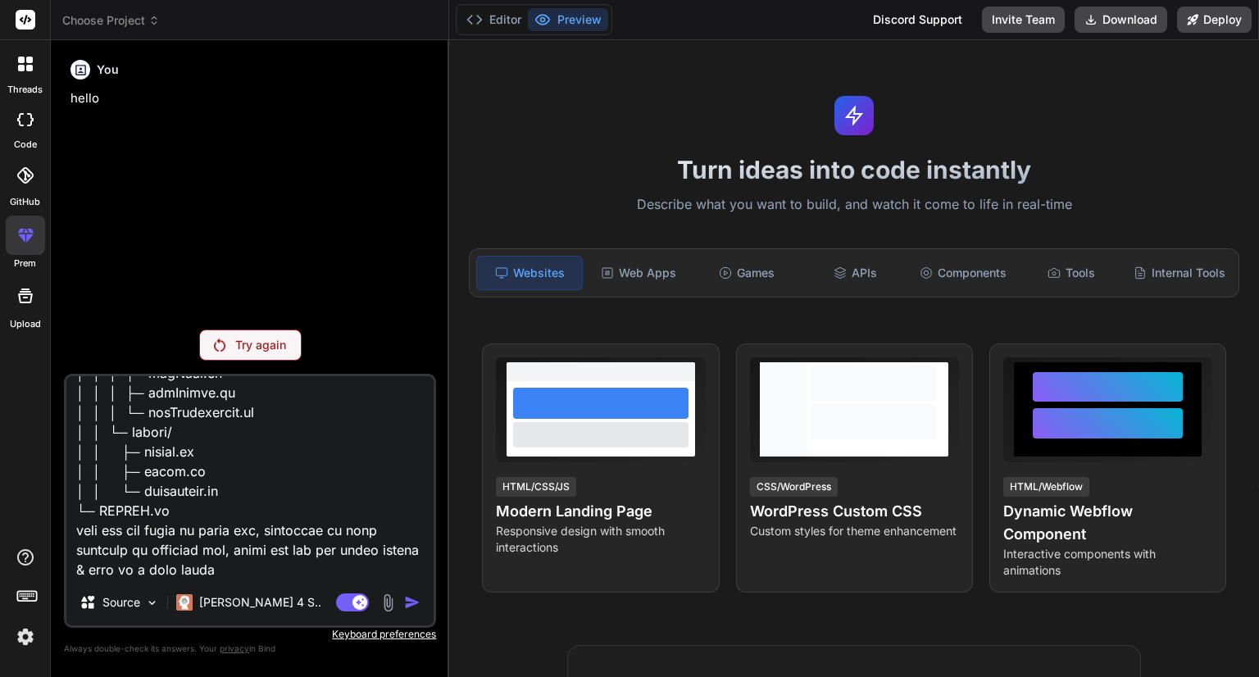
type textarea "x"
type textarea "Whatsapp-clone/ ├─ backend/ │ ├─ package.json │ ├─ server.js │ ├─ routes/ │ │ ├…"
type textarea "x"
type textarea "Whatsapp-clone/ ├─ backend/ │ ├─ package.json │ ├─ server.js │ ├─ routes/ │ │ ├…"
type textarea "x"
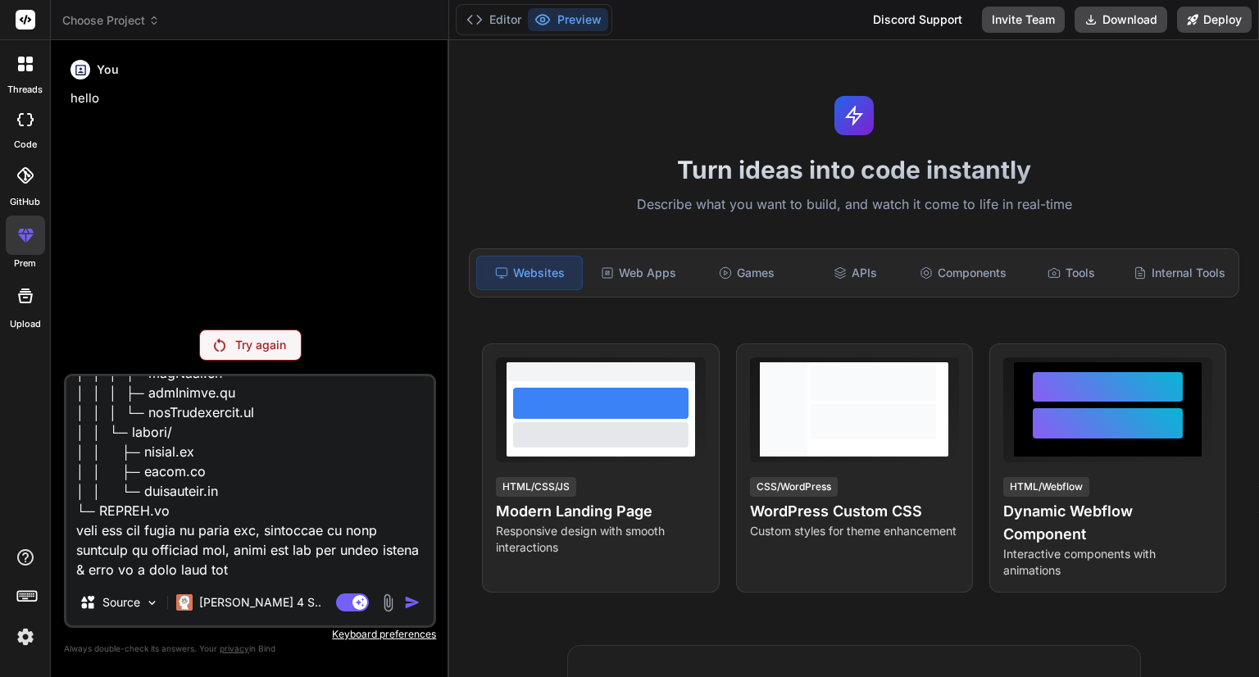
type textarea "Whatsapp-clone/ ├─ backend/ │ ├─ package.json │ ├─ server.js │ ├─ routes/ │ │ ├…"
type textarea "x"
type textarea "Whatsapp-clone/ ├─ backend/ │ ├─ package.json │ ├─ server.js │ ├─ routes/ │ │ ├…"
type textarea "x"
type textarea "Whatsapp-clone/ ├─ backend/ │ ├─ package.json │ ├─ server.js │ ├─ routes/ │ │ ├…"
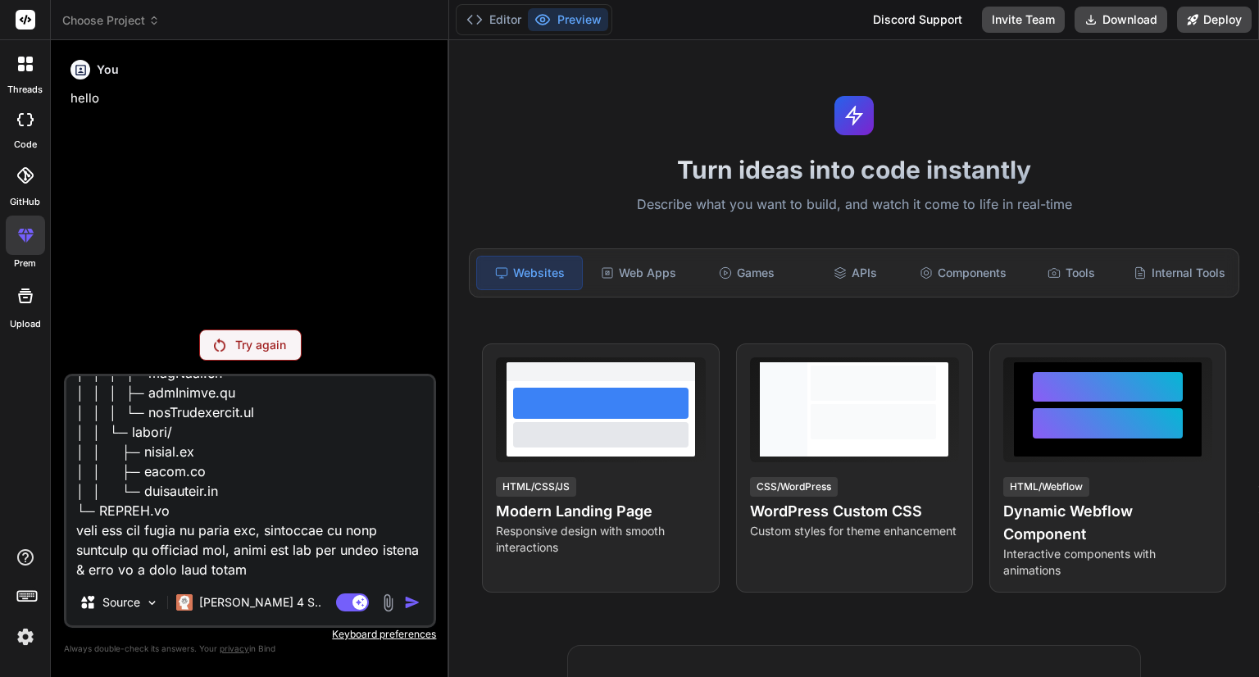
type textarea "x"
type textarea "Whatsapp-clone/ ├─ backend/ │ ├─ package.json │ ├─ server.js │ ├─ routes/ │ │ ├…"
type textarea "x"
type textarea "Whatsapp-clone/ ├─ backend/ │ ├─ package.json │ ├─ server.js │ ├─ routes/ │ │ ├…"
type textarea "x"
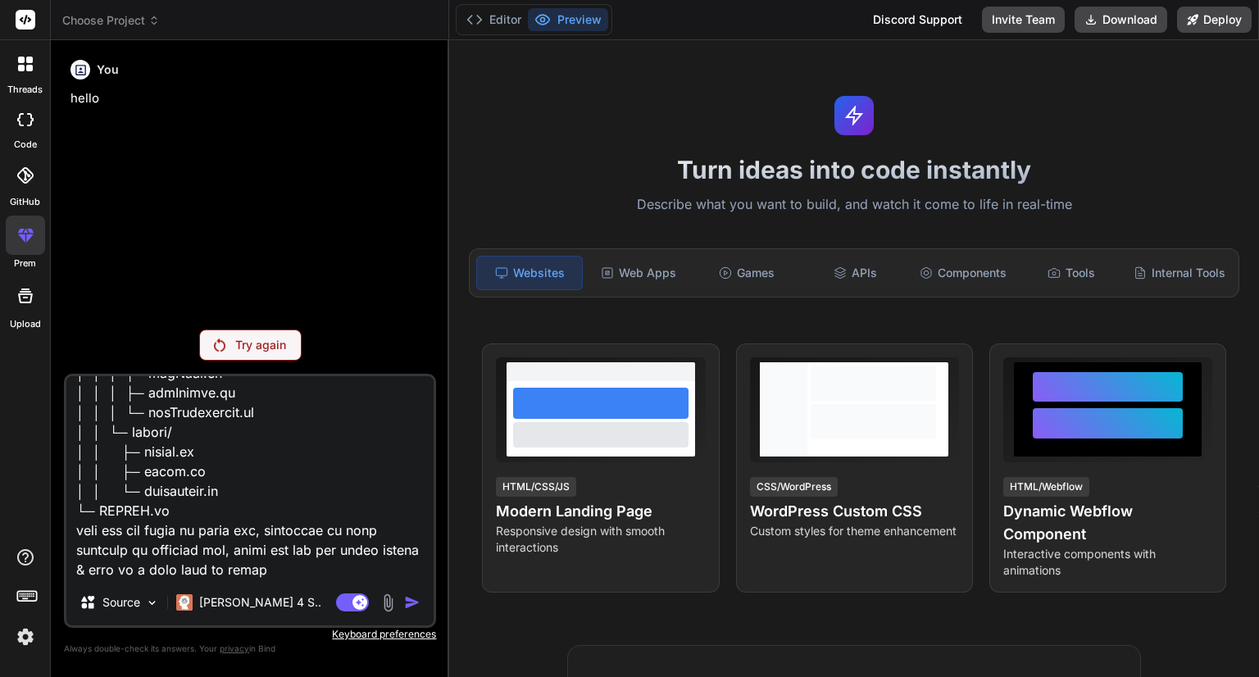
type textarea "Whatsapp-clone/ ├─ backend/ │ ├─ package.json │ ├─ server.js │ ├─ routes/ │ │ ├…"
type textarea "x"
type textarea "Whatsapp-clone/ ├─ backend/ │ ├─ package.json │ ├─ server.js │ ├─ routes/ │ │ ├…"
type textarea "x"
type textarea "Whatsapp-clone/ ├─ backend/ │ ├─ package.json │ ├─ server.js │ ├─ routes/ │ │ ├…"
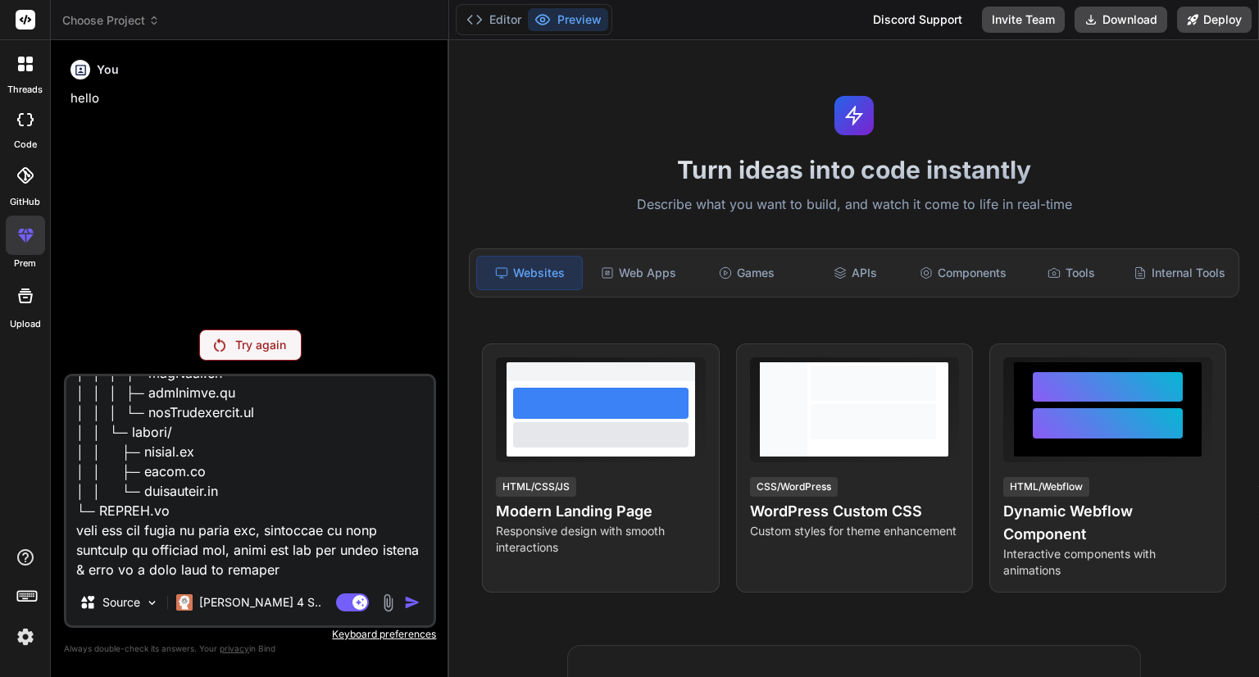
type textarea "x"
type textarea "Whatsapp-clone/ ├─ backend/ │ ├─ package.json │ ├─ server.js │ ├─ routes/ │ │ ├…"
type textarea "x"
type textarea "Whatsapp-clone/ ├─ backend/ │ ├─ package.json │ ├─ server.js │ ├─ routes/ │ │ ├…"
type textarea "x"
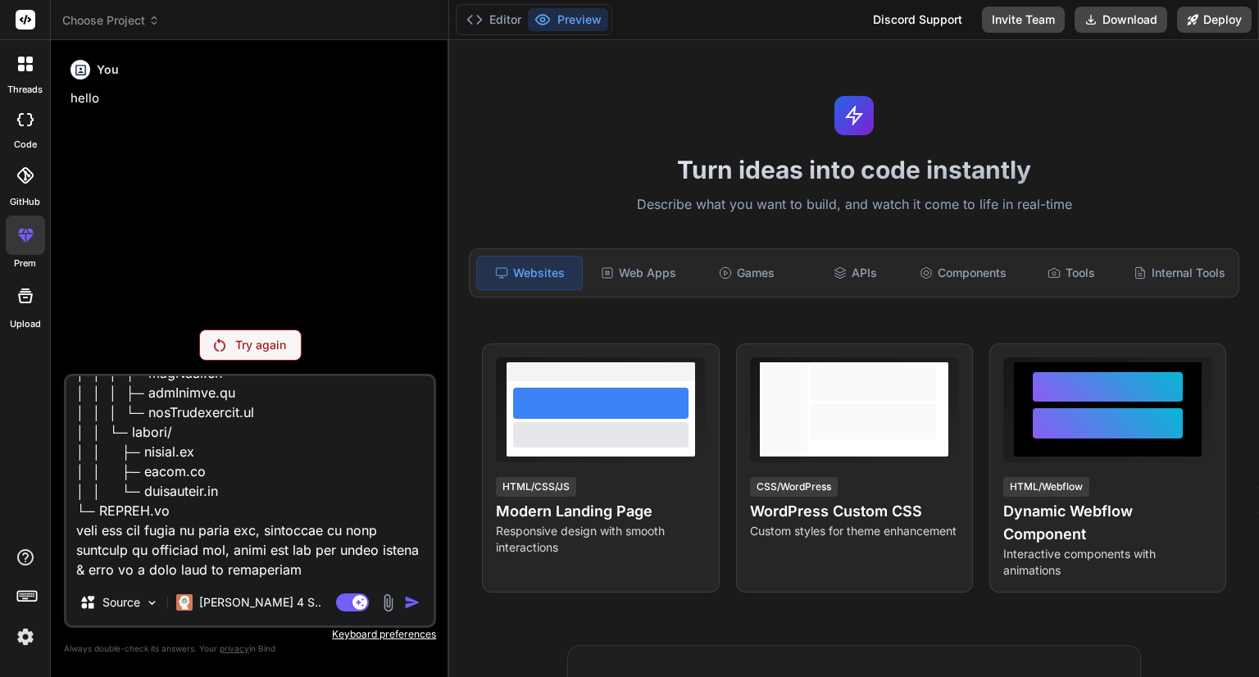
type textarea "Whatsapp-clone/ ├─ backend/ │ ├─ package.json │ ├─ server.js │ ├─ routes/ │ │ ├…"
type textarea "x"
type textarea "Whatsapp-clone/ ├─ backend/ │ ├─ package.json │ ├─ server.js │ ├─ routes/ │ │ ├…"
type textarea "x"
type textarea "Whatsapp-clone/ ├─ backend/ │ ├─ package.json │ ├─ server.js │ ├─ routes/ │ │ ├…"
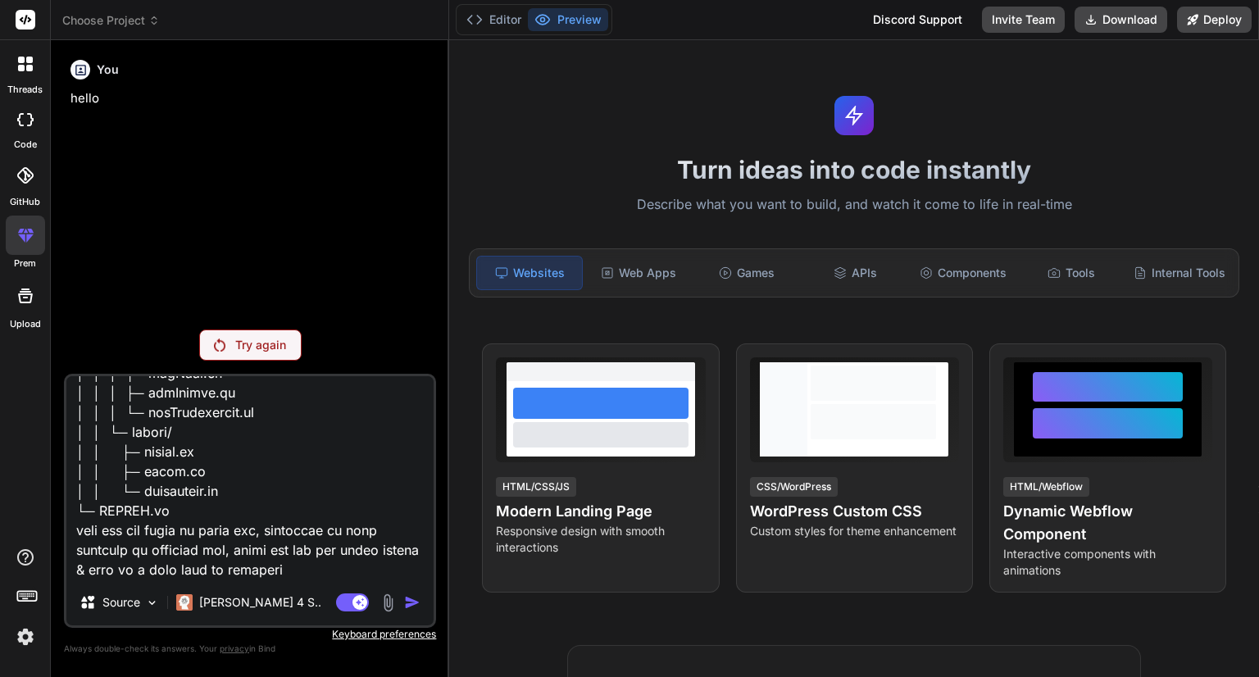
type textarea "x"
type textarea "Whatsapp-clone/ ├─ backend/ │ ├─ package.json │ ├─ server.js │ ├─ routes/ │ │ ├…"
type textarea "x"
type textarea "Whatsapp-clone/ ├─ backend/ │ ├─ package.json │ ├─ server.js │ ├─ routes/ │ │ ├…"
type textarea "x"
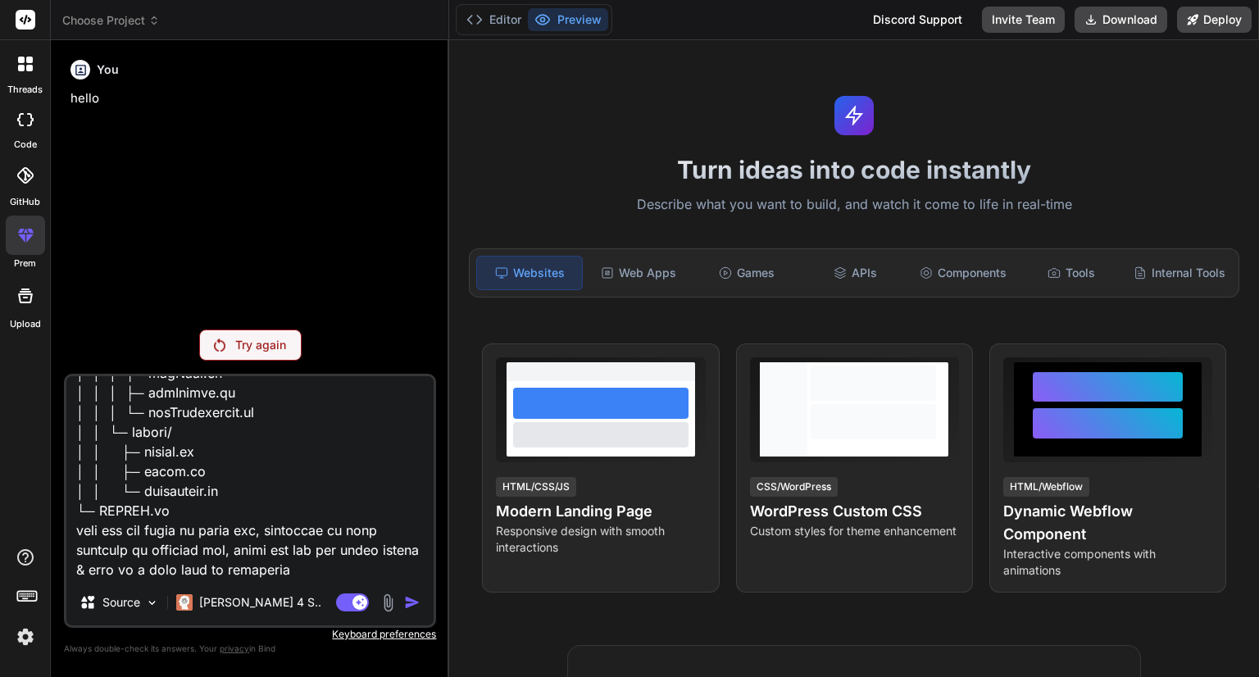
type textarea "Whatsapp-clone/ ├─ backend/ │ ├─ package.json │ ├─ server.js │ ├─ routes/ │ │ ├…"
type textarea "x"
type textarea "Whatsapp-clone/ ├─ backend/ │ ├─ package.json │ ├─ server.js │ ├─ routes/ │ │ ├…"
type textarea "x"
click at [352, 573] on textarea at bounding box center [249, 477] width 367 height 203
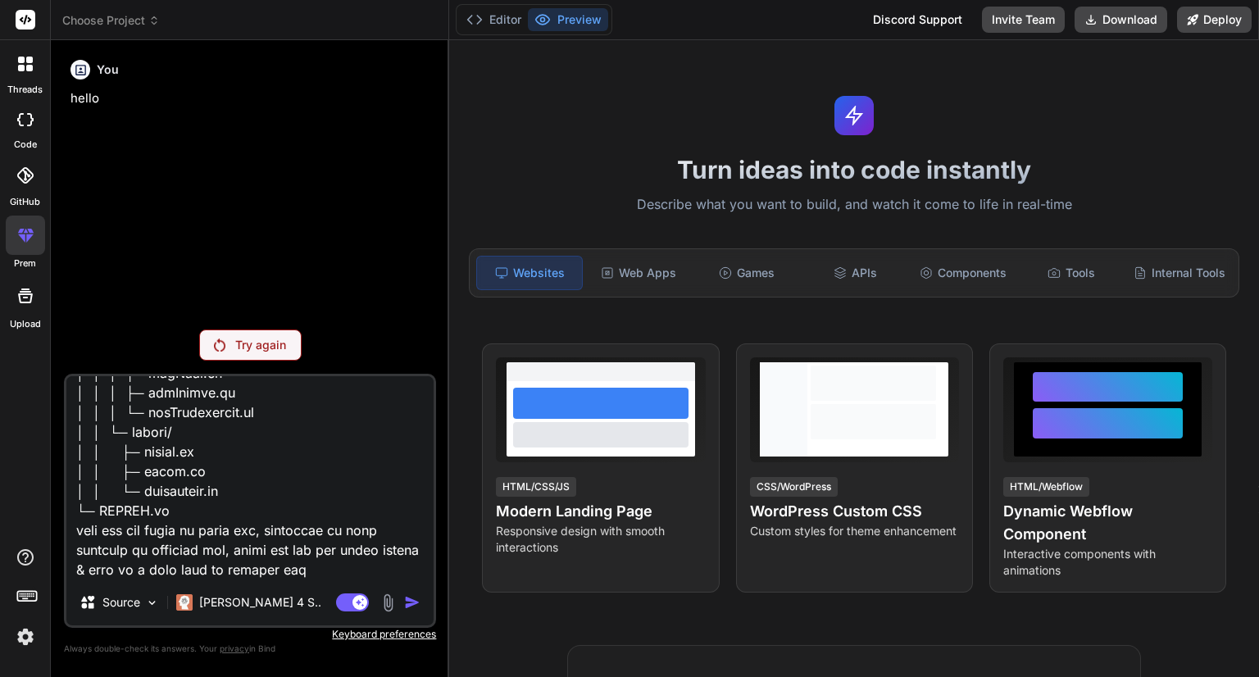
type textarea "Whatsapp-clone/ ├─ backend/ │ ├─ package.json │ ├─ server.js │ ├─ routes/ │ │ ├…"
type textarea "x"
type textarea "Whatsapp-clone/ ├─ backend/ │ ├─ package.json │ ├─ server.js │ ├─ routes/ │ │ ├…"
type textarea "x"
type textarea "Whatsapp-clone/ ├─ backend/ │ ├─ package.json │ ├─ server.js │ ├─ routes/ │ │ ├…"
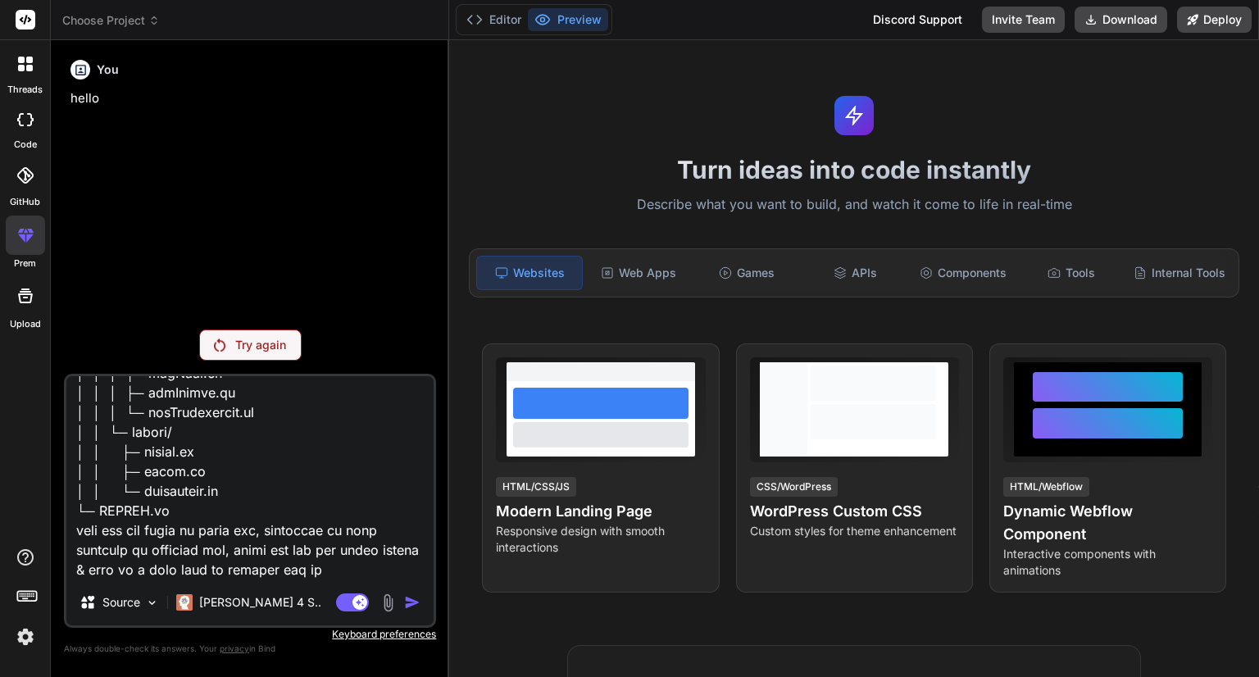
type textarea "x"
type textarea "Whatsapp-clone/ ├─ backend/ │ ├─ package.json │ ├─ server.js │ ├─ routes/ │ │ ├…"
type textarea "x"
type textarea "Whatsapp-clone/ ├─ backend/ │ ├─ package.json │ ├─ server.js │ ├─ routes/ │ │ ├…"
type textarea "x"
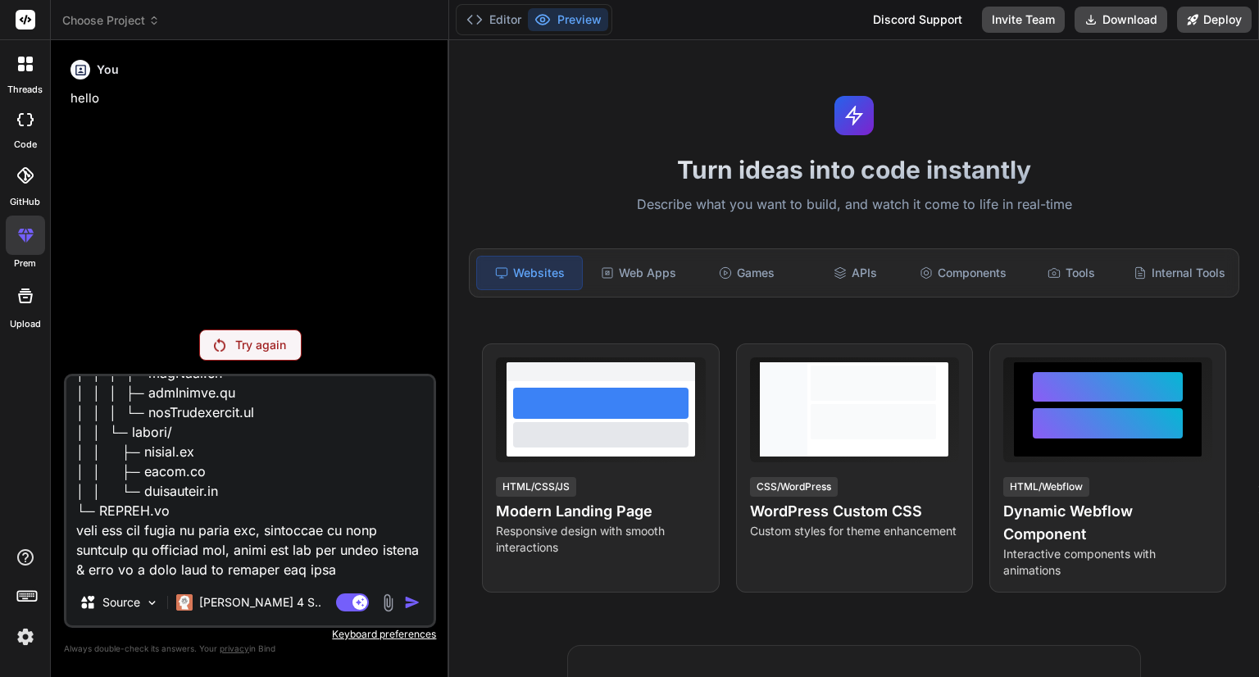
type textarea "Whatsapp-clone/ ├─ backend/ │ ├─ package.json │ ├─ server.js │ ├─ routes/ │ │ ├…"
type textarea "x"
type textarea "Whatsapp-clone/ ├─ backend/ │ ├─ package.json │ ├─ server.js │ ├─ routes/ │ │ ├…"
type textarea "x"
type textarea "Whatsapp-clone/ ├─ backend/ │ ├─ package.json │ ├─ server.js │ ├─ routes/ │ │ ├…"
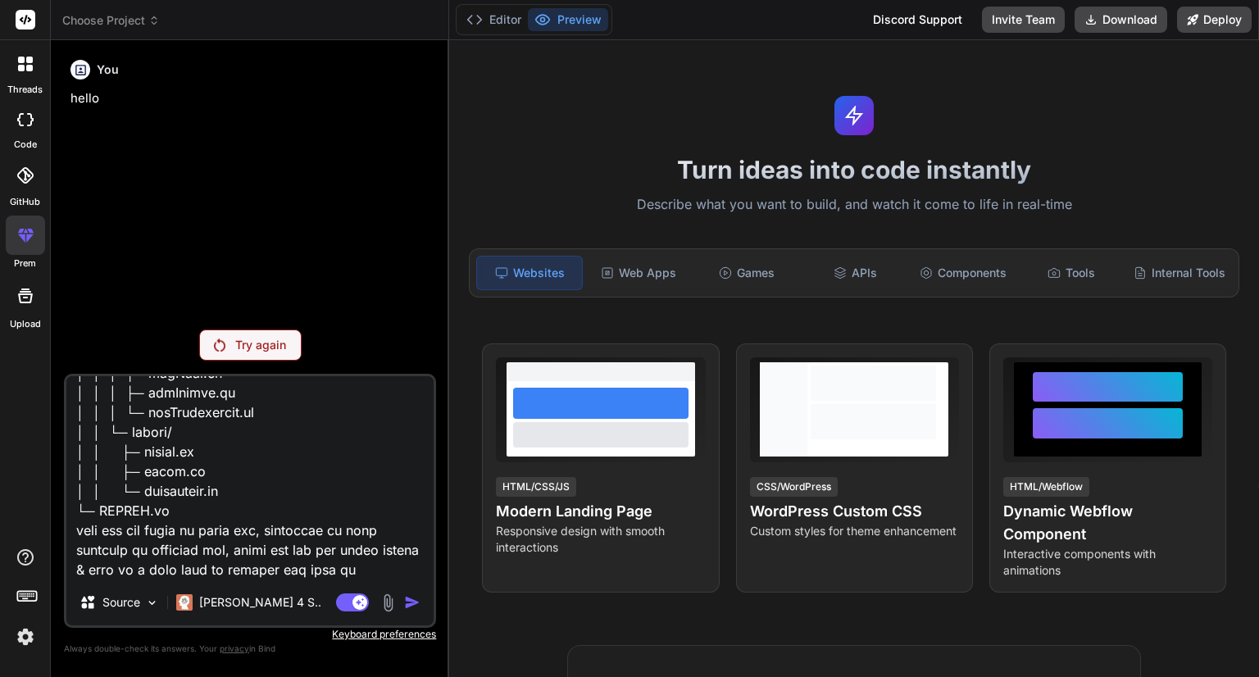
type textarea "x"
type textarea "Whatsapp-clone/ ├─ backend/ │ ├─ package.json │ ├─ server.js │ ├─ routes/ │ │ ├…"
type textarea "x"
type textarea "Whatsapp-clone/ ├─ backend/ │ ├─ package.json │ ├─ server.js │ ├─ routes/ │ │ ├…"
type textarea "x"
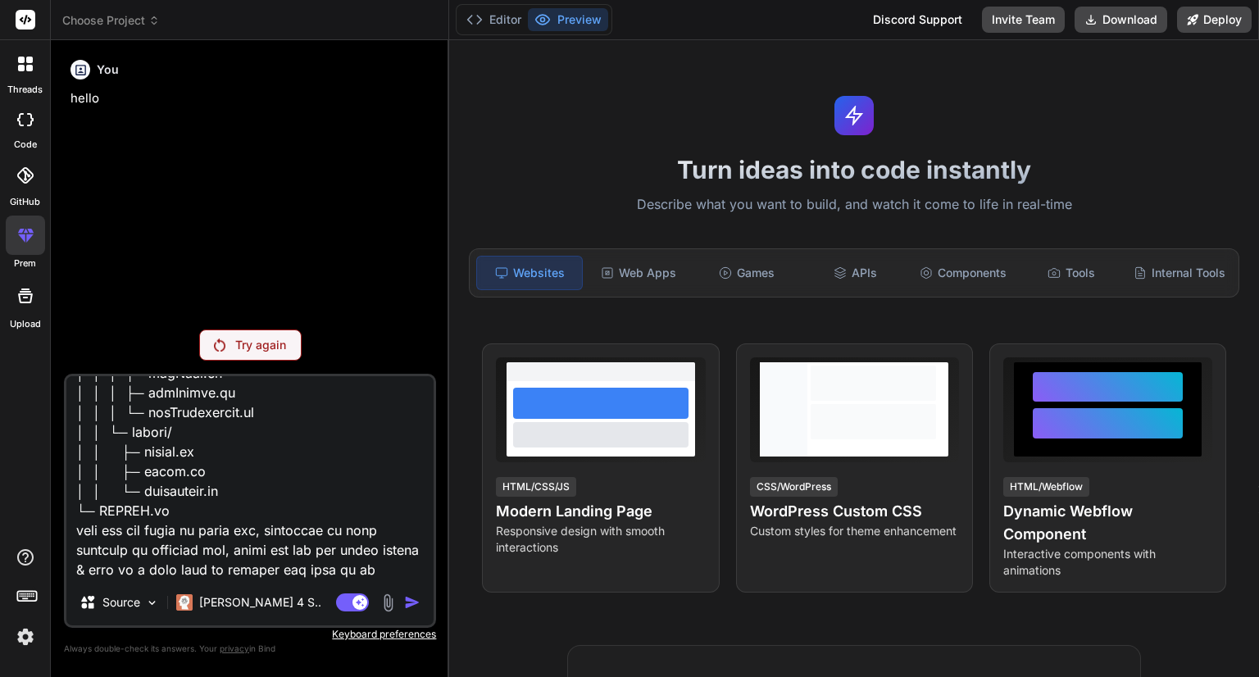
type textarea "Whatsapp-clone/ ├─ backend/ │ ├─ package.json │ ├─ server.js │ ├─ routes/ │ │ ├…"
type textarea "x"
type textarea "Whatsapp-clone/ ├─ backend/ │ ├─ package.json │ ├─ server.js │ ├─ routes/ │ │ ├…"
type textarea "x"
type textarea "Whatsapp-clone/ ├─ backend/ │ ├─ package.json │ ├─ server.js │ ├─ routes/ │ │ ├…"
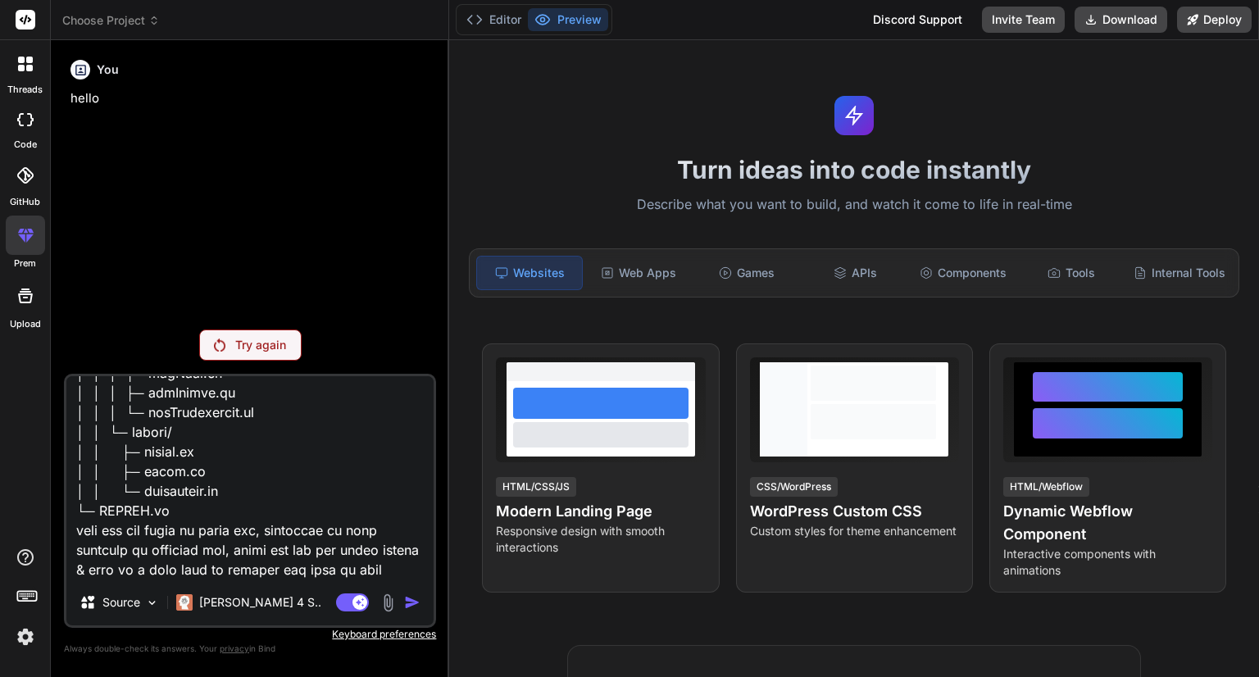
type textarea "x"
type textarea "Whatsapp-clone/ ├─ backend/ │ ├─ package.json │ ├─ server.js │ ├─ routes/ │ │ ├…"
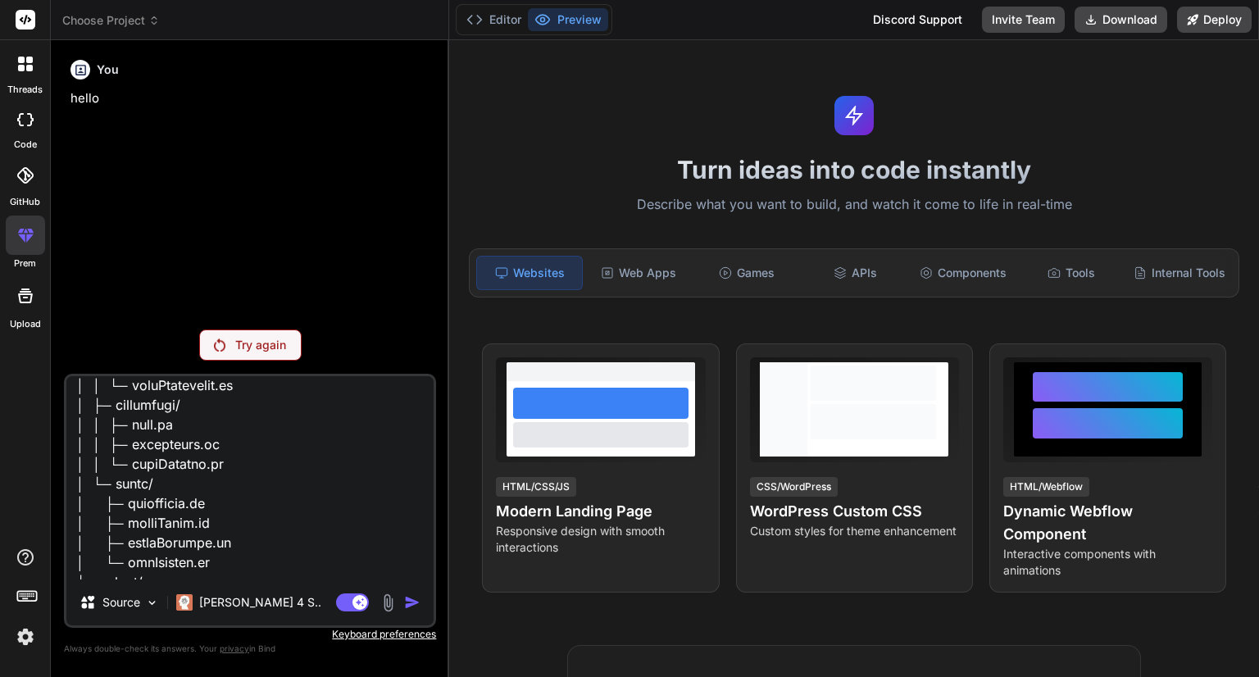
scroll to position [0, 0]
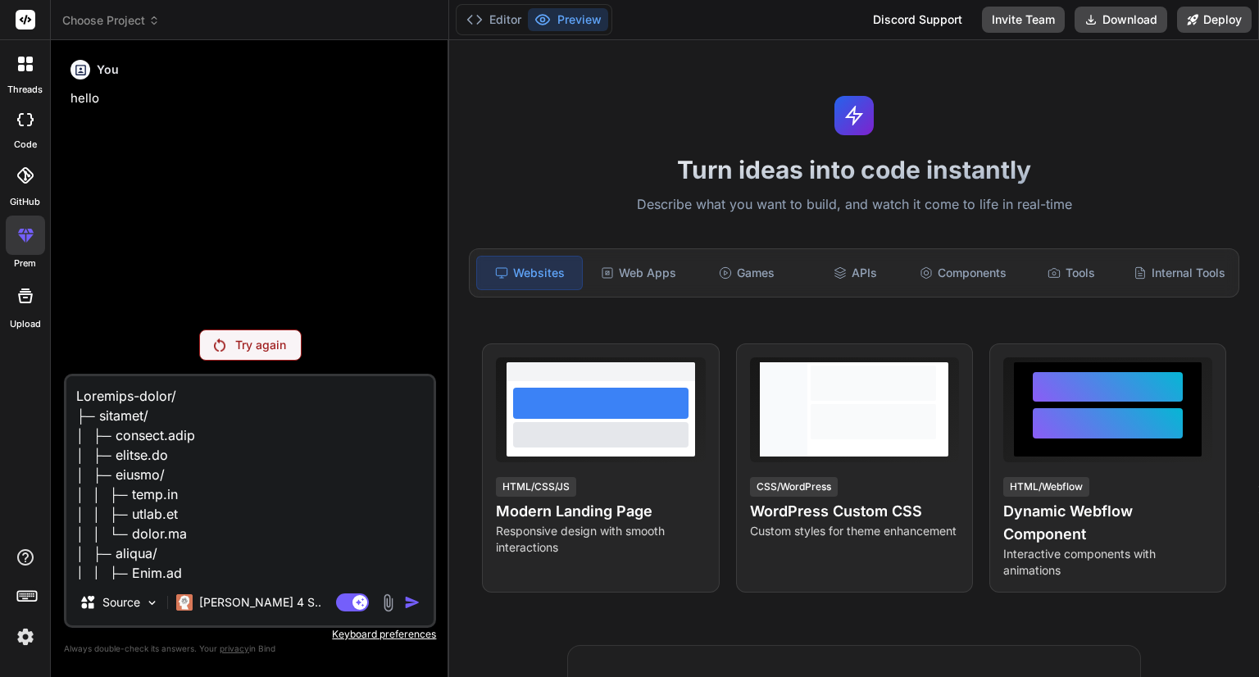
drag, startPoint x: 412, startPoint y: 557, endPoint x: 55, endPoint y: 296, distance: 442.8
click at [55, 296] on div "Bind AI Web Search Created with Pixso. Code Generator You hello Try again Sourc…" at bounding box center [250, 358] width 398 height 636
click at [290, 486] on textarea at bounding box center [249, 477] width 367 height 203
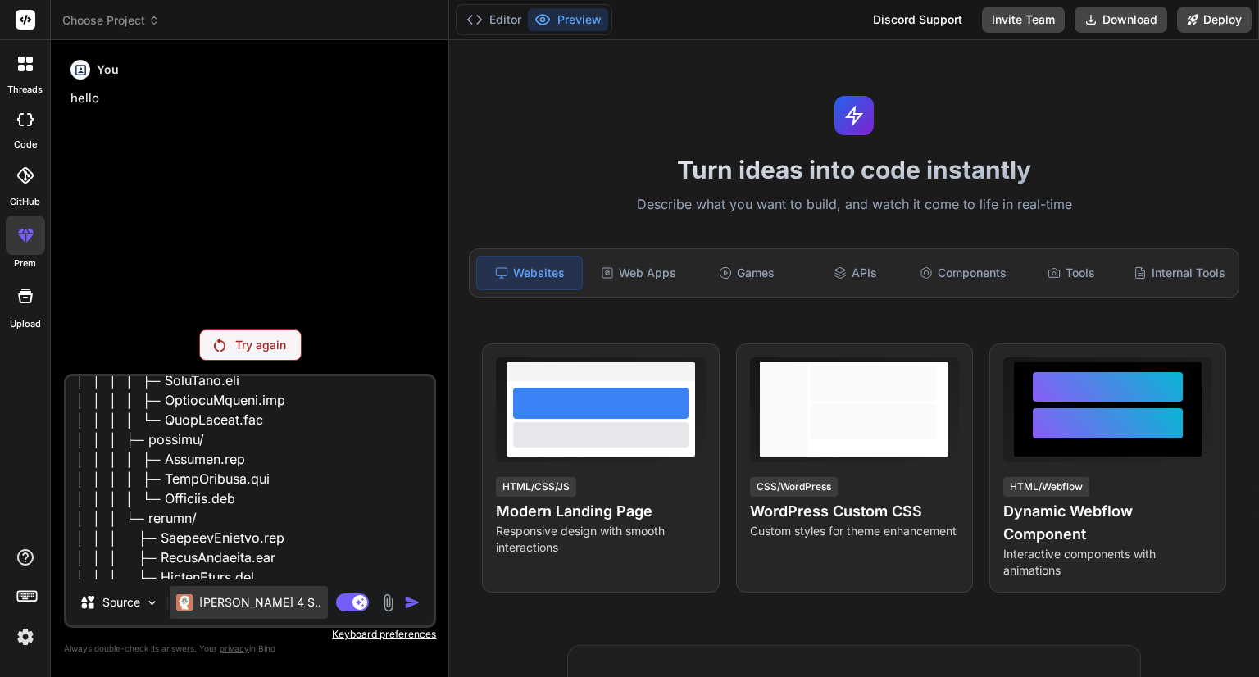
scroll to position [1229, 0]
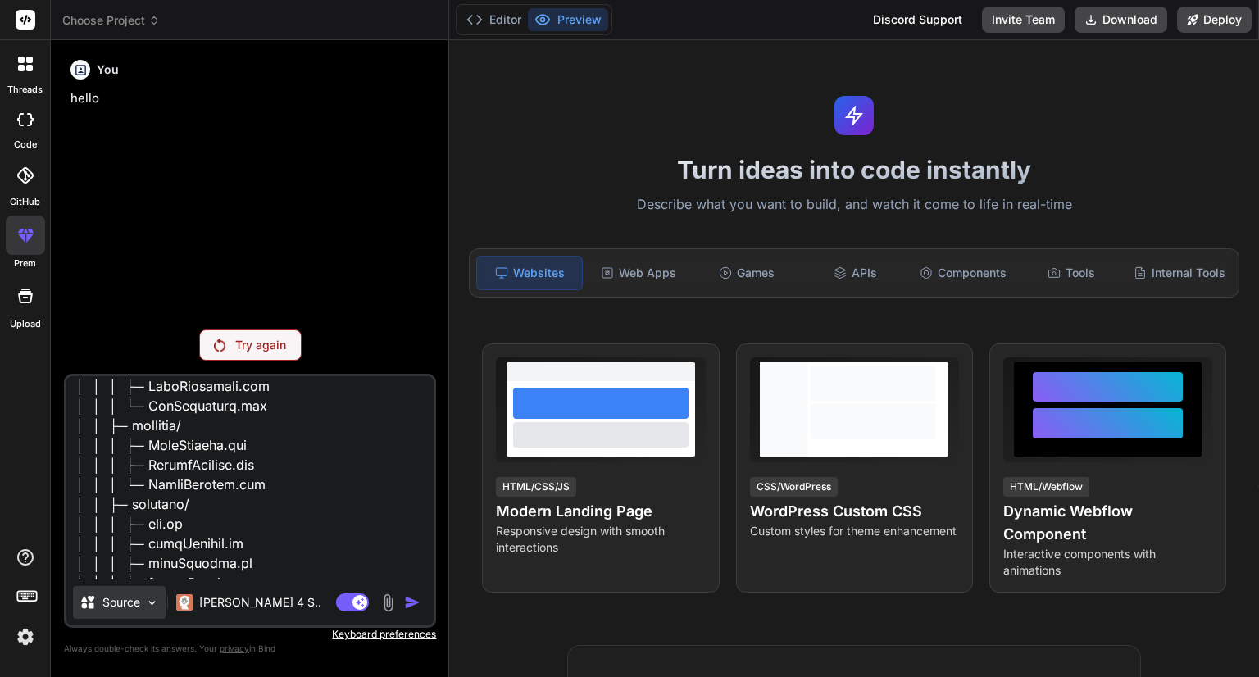
click at [144, 602] on div "Source" at bounding box center [119, 602] width 93 height 33
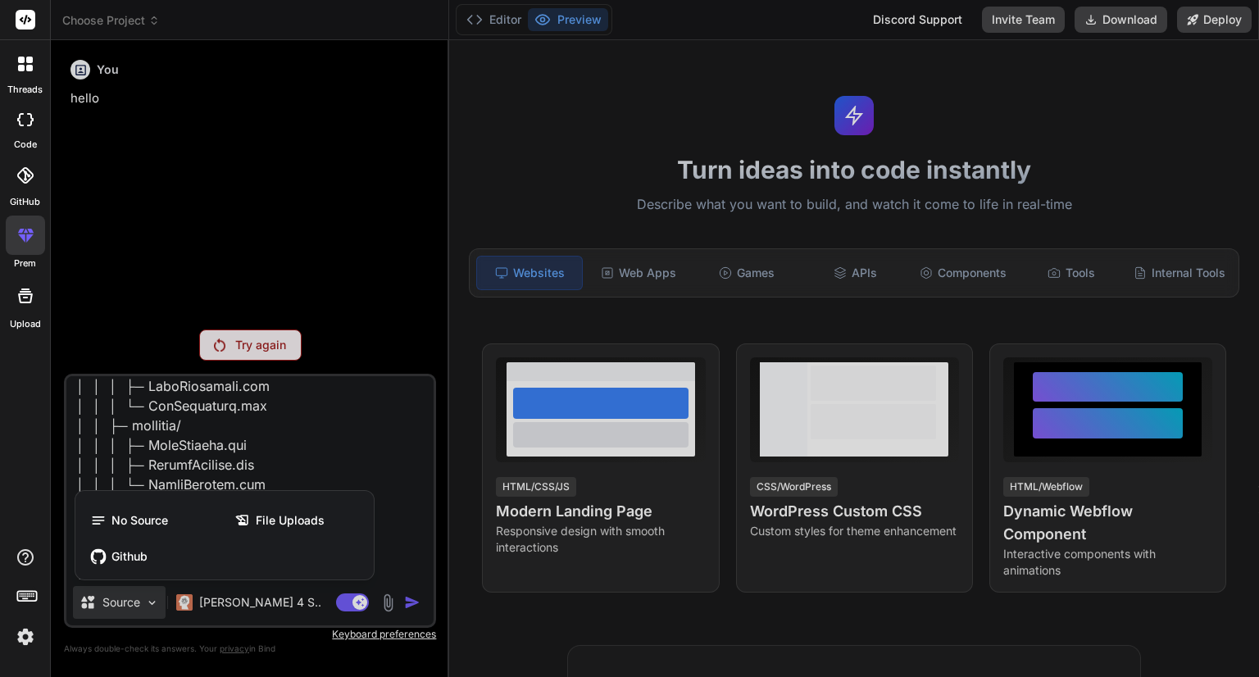
drag, startPoint x: 174, startPoint y: 513, endPoint x: 165, endPoint y: 528, distance: 17.3
click at [173, 515] on div "No Source" at bounding box center [152, 520] width 141 height 33
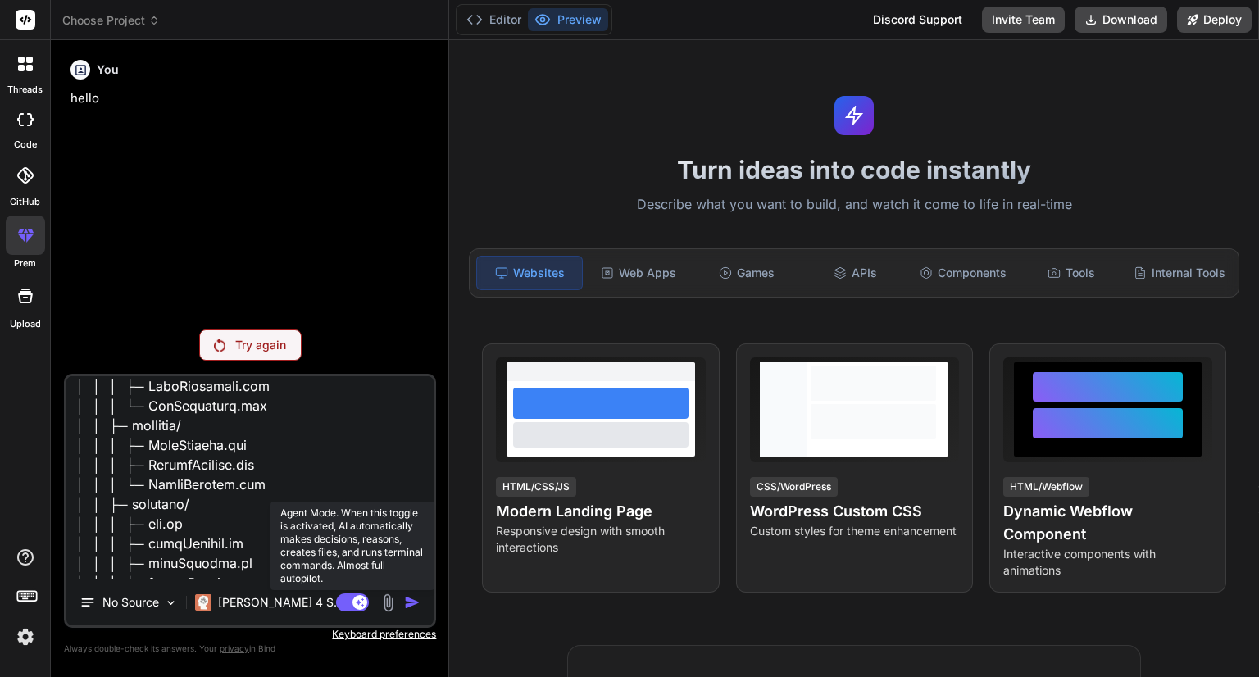
click at [348, 602] on rect at bounding box center [352, 602] width 33 height 18
click at [348, 602] on rect at bounding box center [345, 602] width 15 height 15
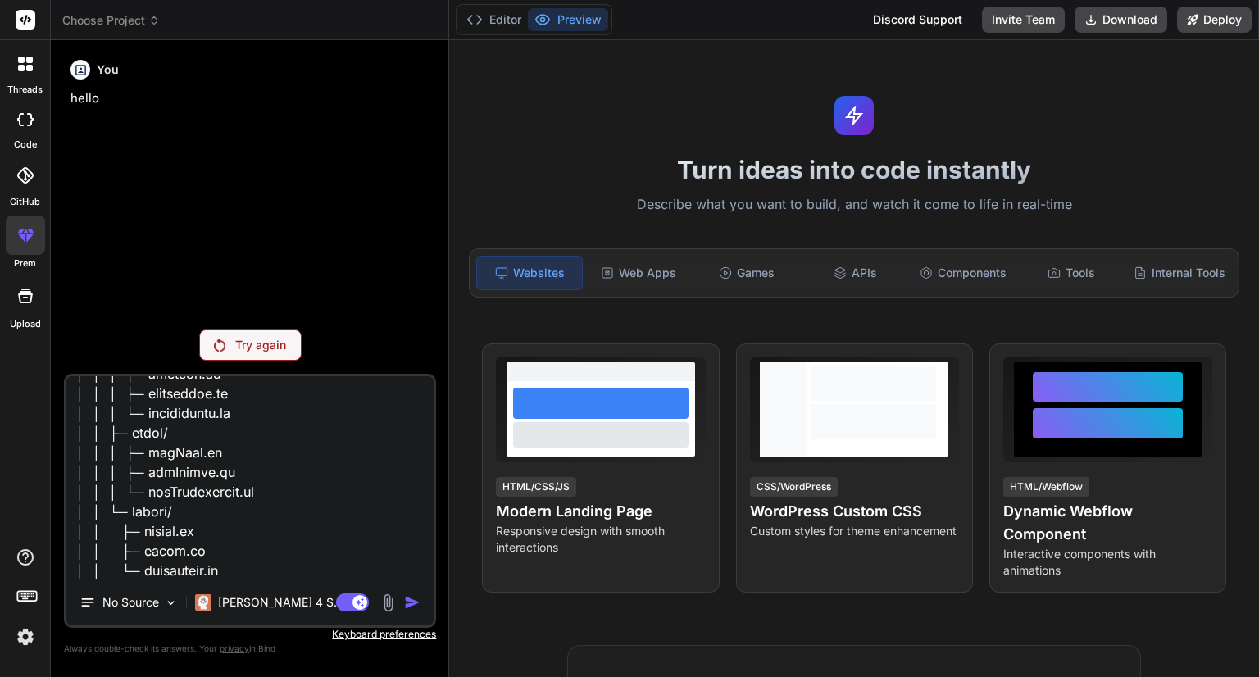
scroll to position [1597, 0]
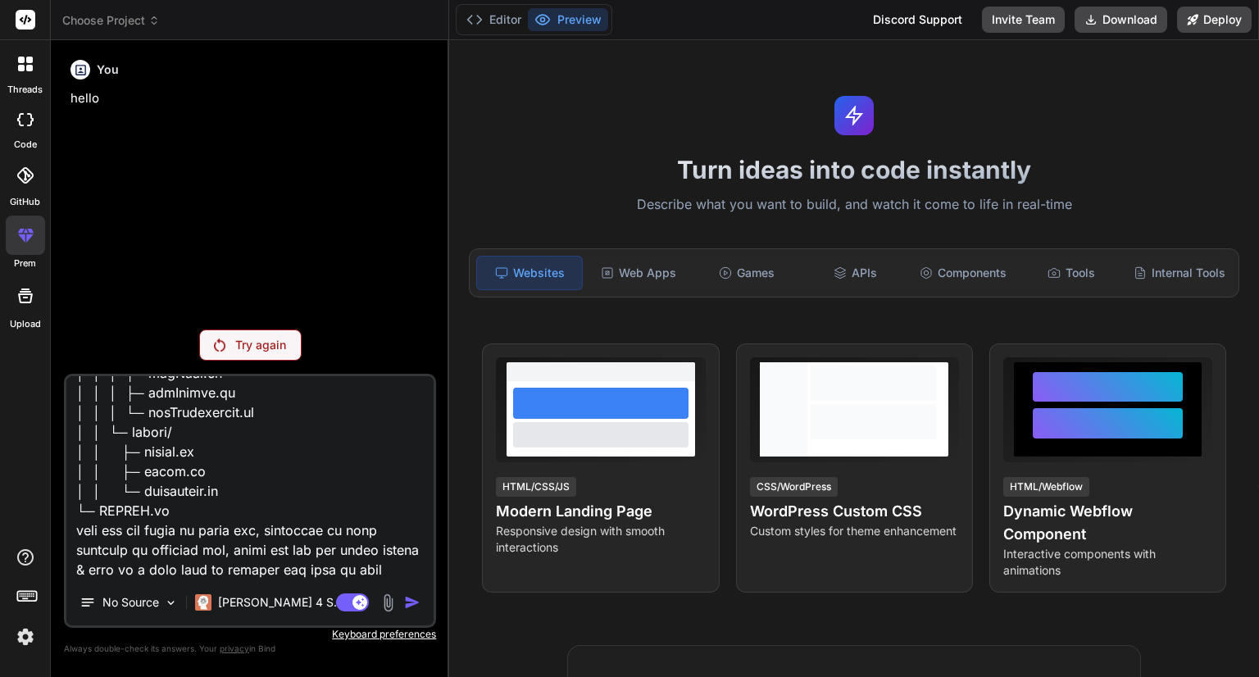
click at [263, 343] on p "Try again" at bounding box center [260, 345] width 51 height 16
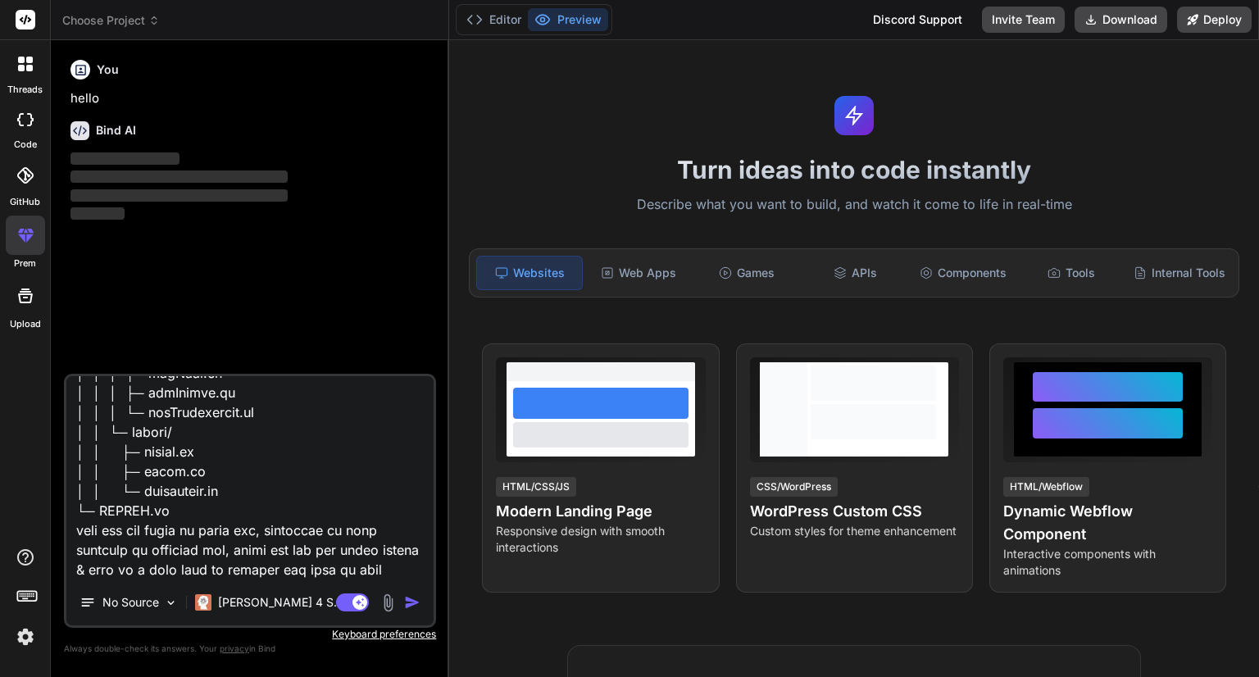
click at [413, 603] on img "button" at bounding box center [412, 602] width 16 height 16
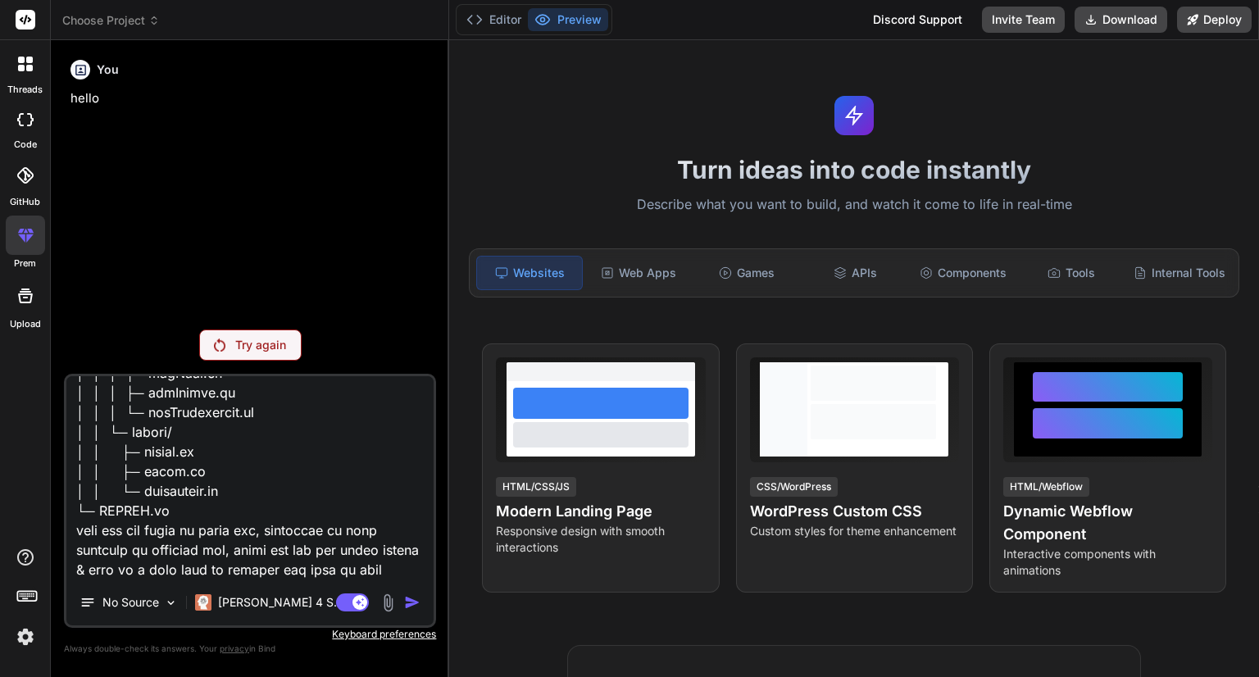
click at [272, 355] on div "Try again" at bounding box center [250, 344] width 102 height 31
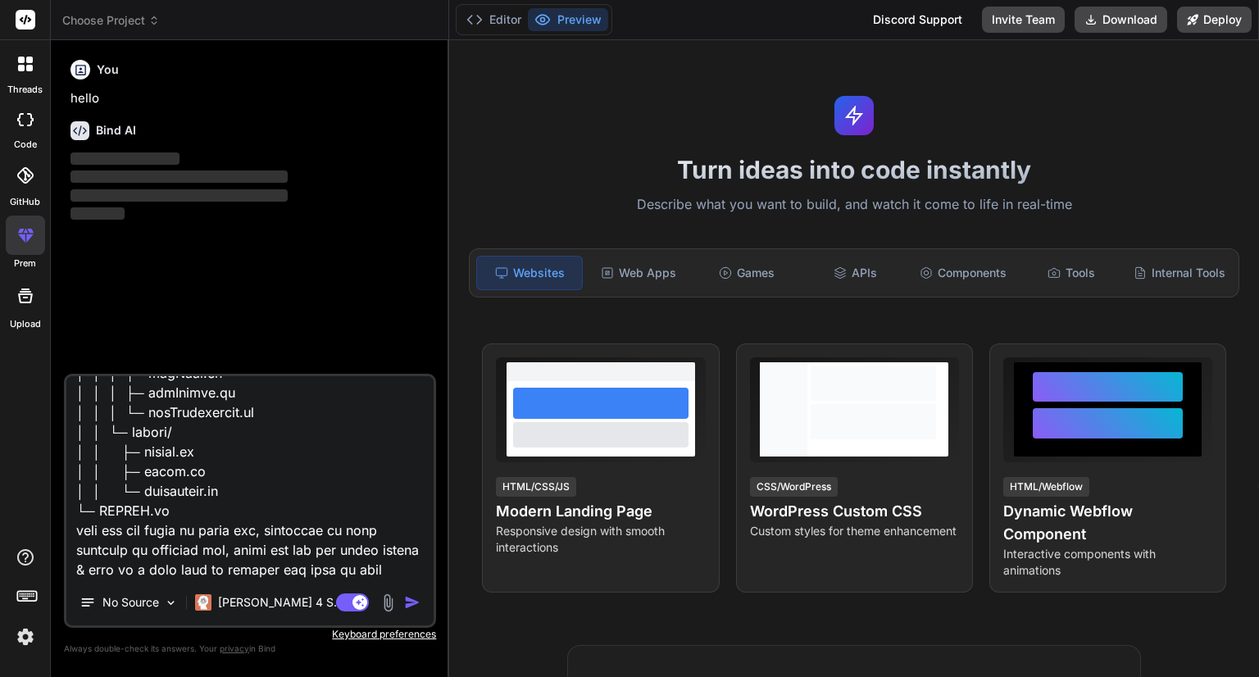
click at [30, 122] on icon at bounding box center [30, 119] width 7 height 13
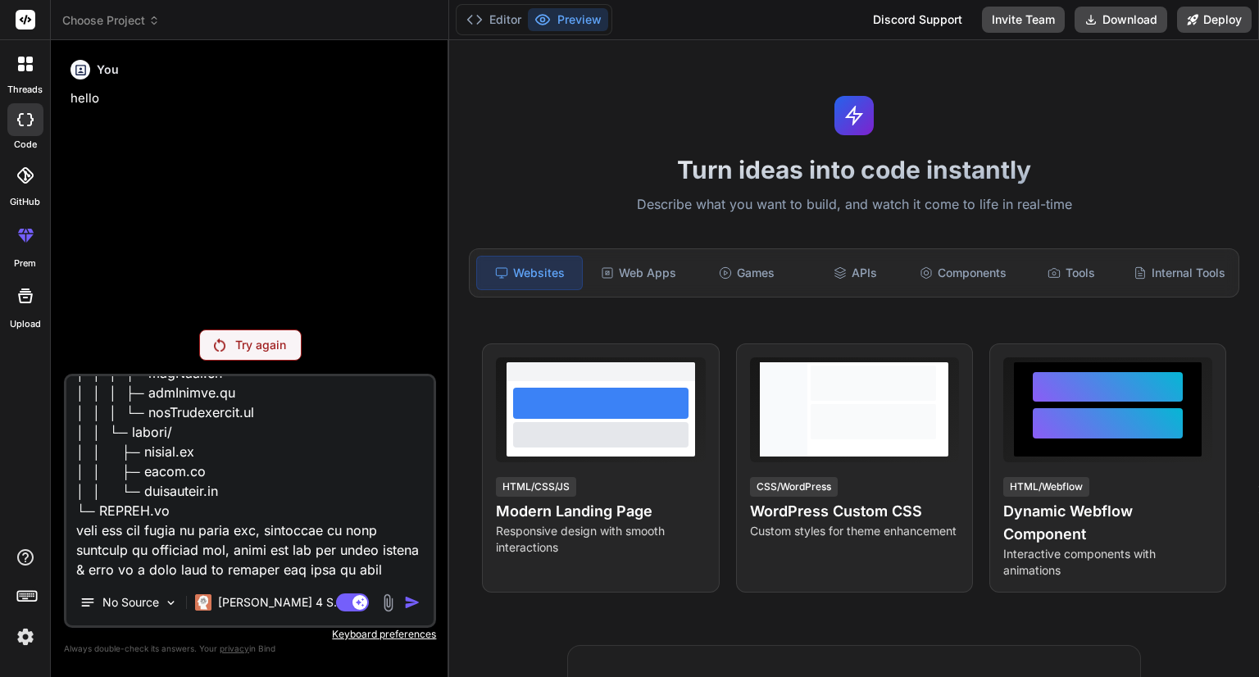
click at [30, 122] on icon at bounding box center [30, 119] width 7 height 13
click at [30, 69] on icon at bounding box center [29, 68] width 7 height 7
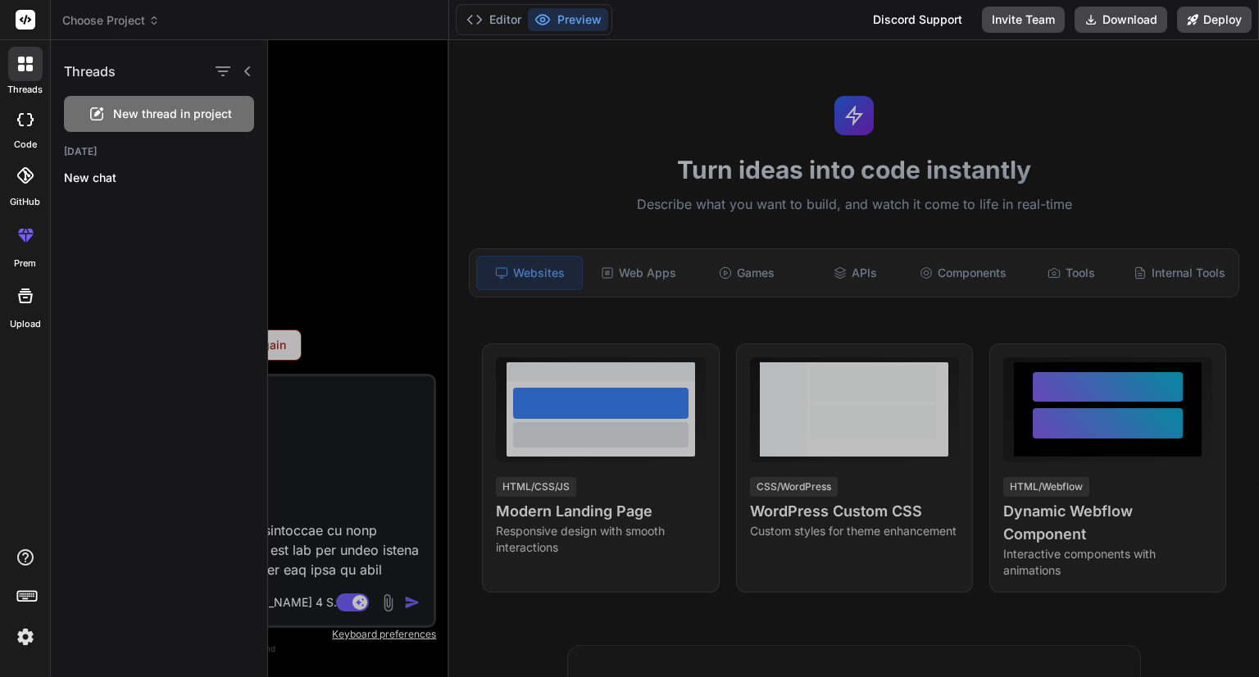
click at [123, 107] on span "New thread in project" at bounding box center [172, 114] width 119 height 16
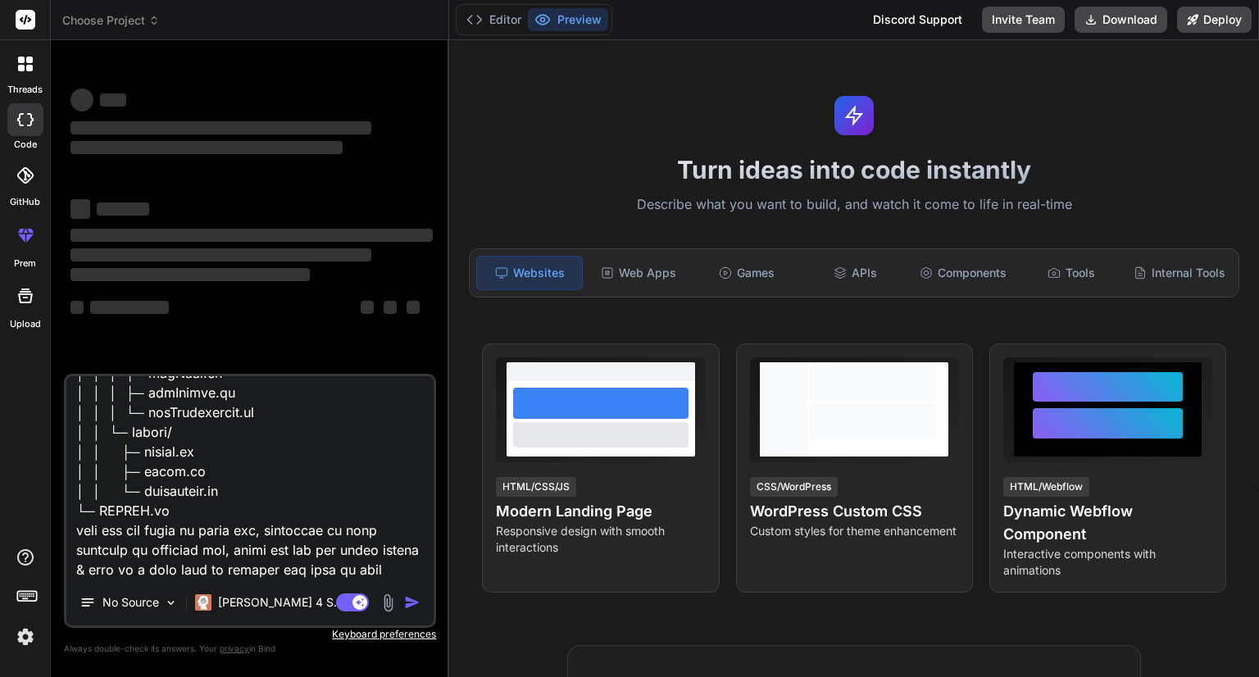
type textarea "x"
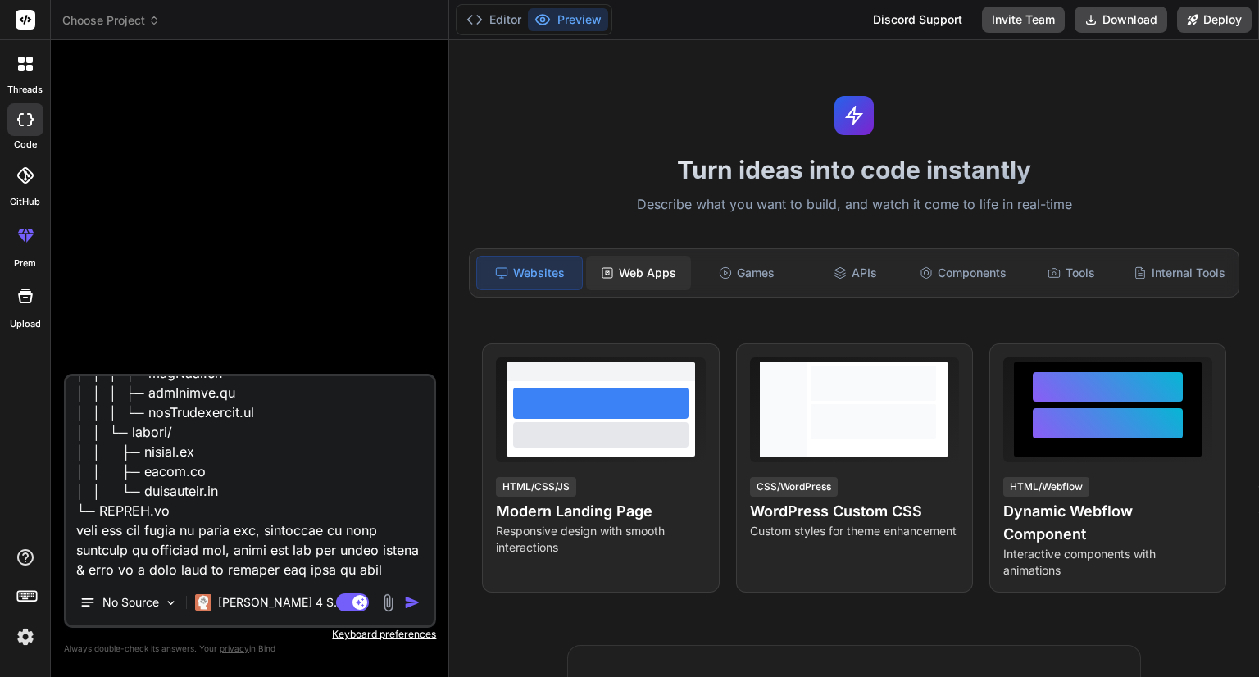
click at [658, 264] on div "Web Apps" at bounding box center [638, 273] width 105 height 34
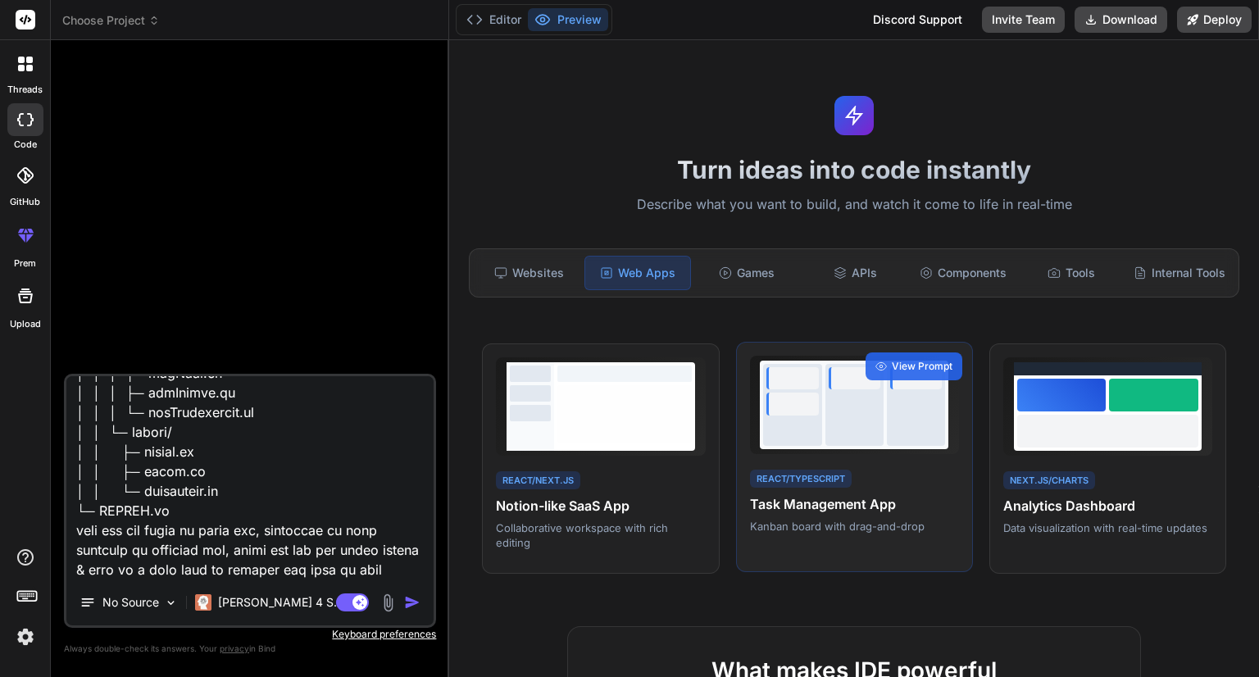
click at [858, 489] on div "React/TypeScript Task Management App Kanban board with drag-and-drop" at bounding box center [854, 500] width 209 height 67
click at [909, 373] on span "View Prompt" at bounding box center [922, 366] width 61 height 15
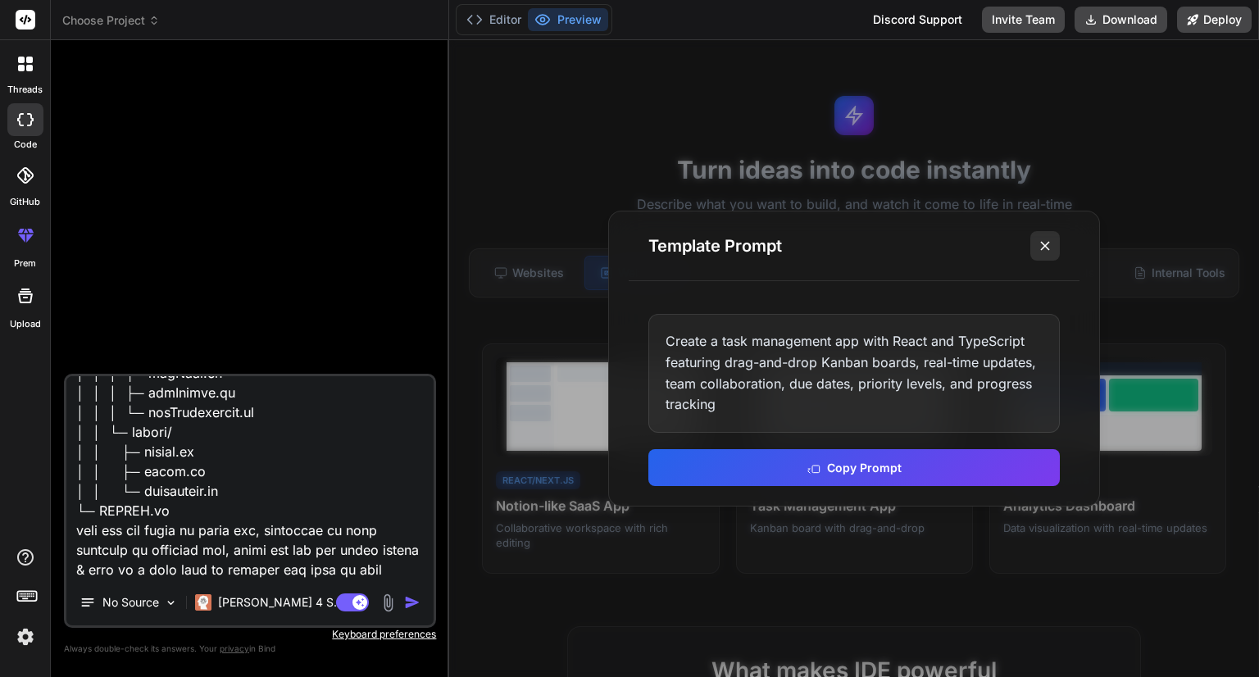
click at [1047, 245] on icon at bounding box center [1045, 246] width 16 height 16
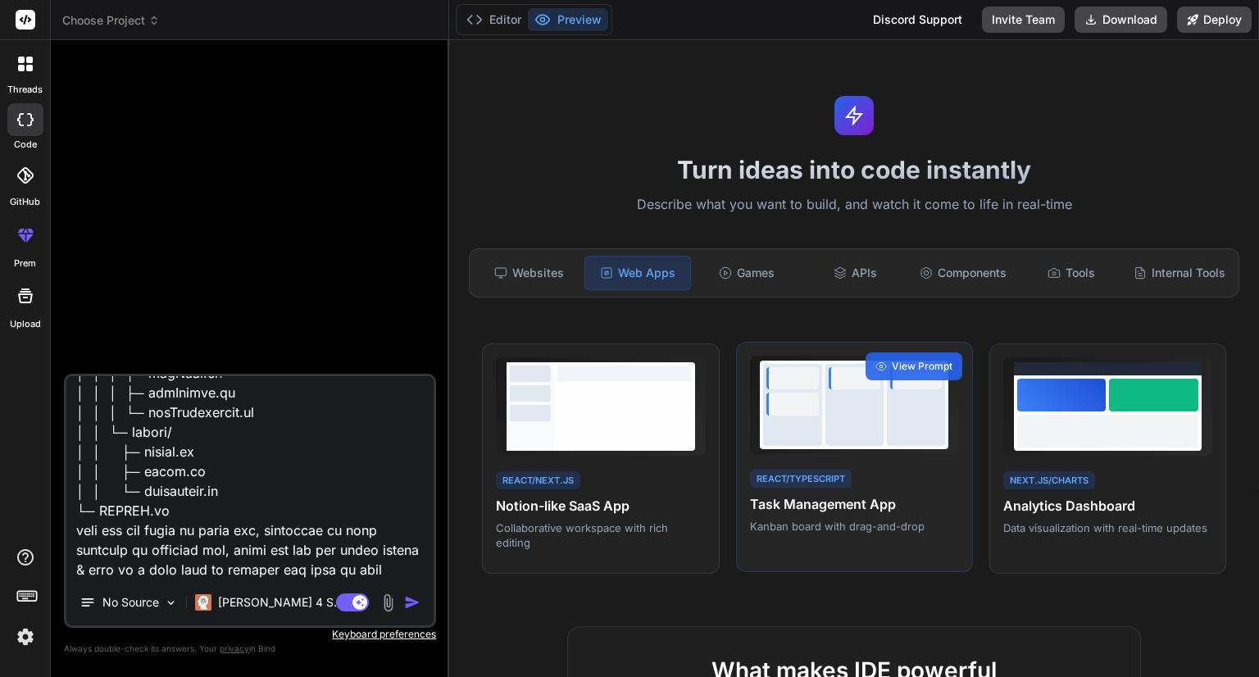
click at [886, 514] on h4 "Task Management App" at bounding box center [854, 504] width 209 height 20
click at [811, 534] on p "Kanban board with drag-and-drop" at bounding box center [854, 526] width 209 height 15
click at [825, 446] on div at bounding box center [854, 405] width 58 height 82
click at [825, 434] on div at bounding box center [854, 405] width 58 height 82
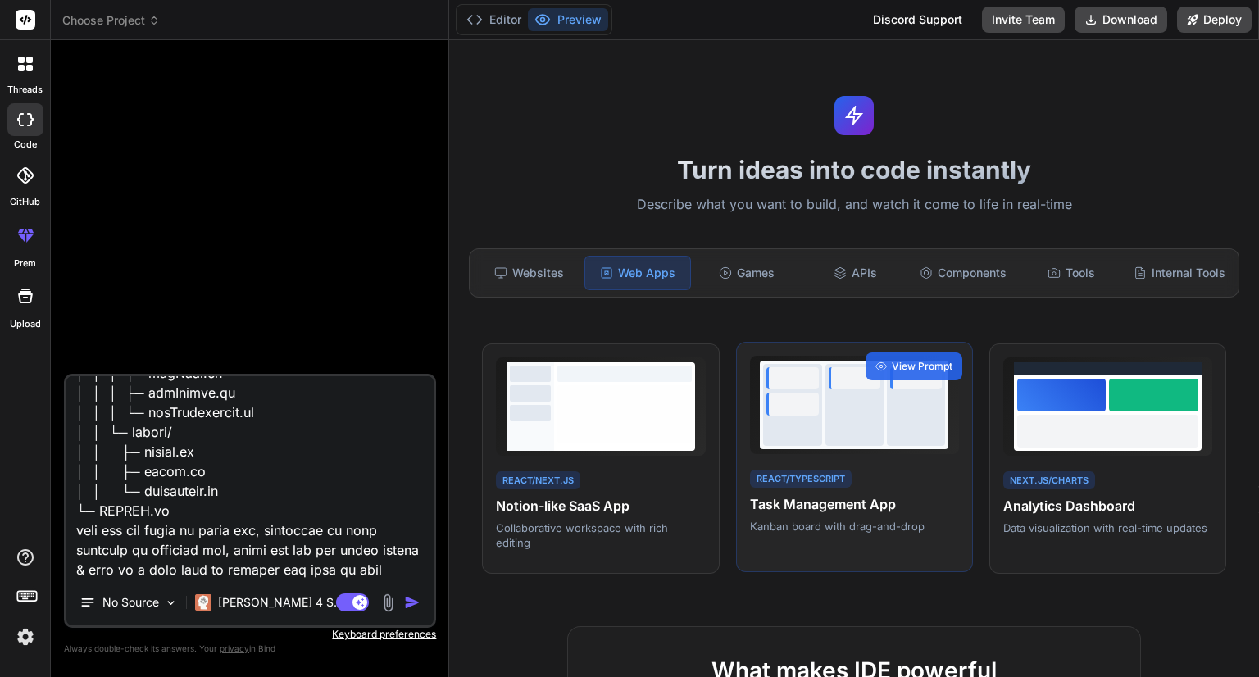
click at [807, 488] on div "React/TypeScript" at bounding box center [801, 479] width 102 height 19
click at [817, 514] on h4 "Task Management App" at bounding box center [854, 504] width 209 height 20
click at [821, 534] on p "Kanban board with drag-and-drop" at bounding box center [854, 526] width 209 height 15
drag, startPoint x: 824, startPoint y: 439, endPoint x: 820, endPoint y: 451, distance: 12.2
click at [825, 446] on div at bounding box center [854, 405] width 58 height 82
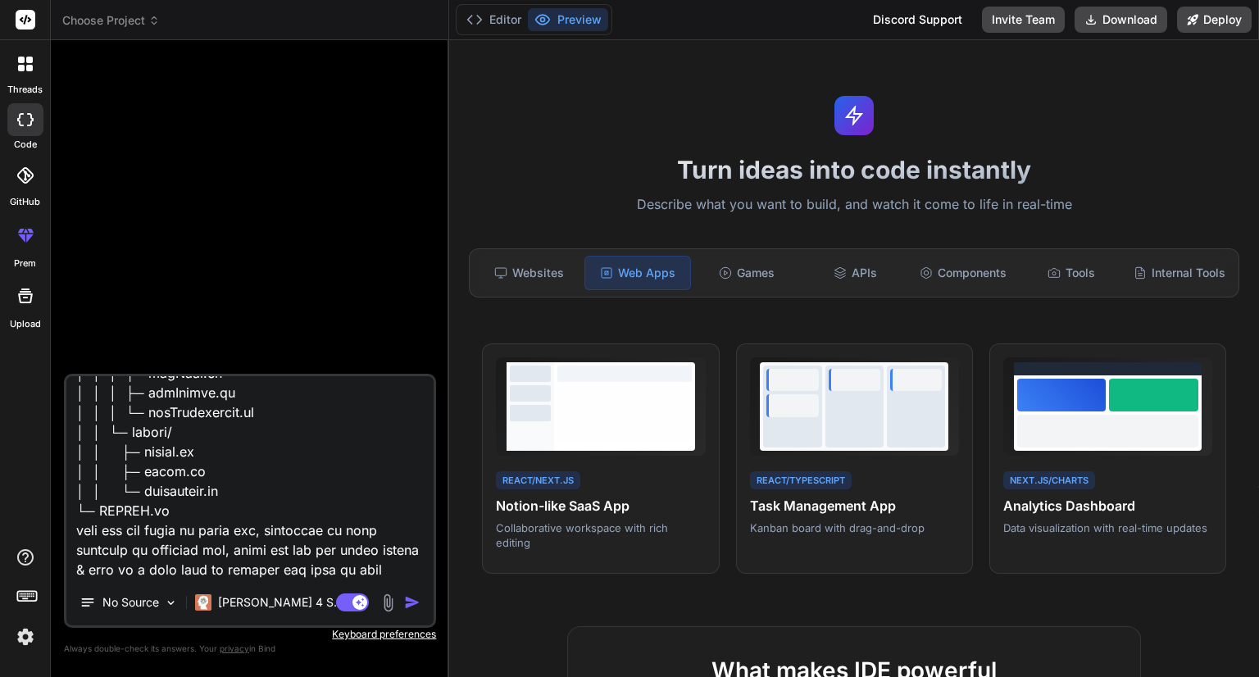
drag, startPoint x: 420, startPoint y: 545, endPoint x: 127, endPoint y: 438, distance: 312.4
click at [127, 438] on textarea at bounding box center [249, 477] width 367 height 203
type textarea "x"
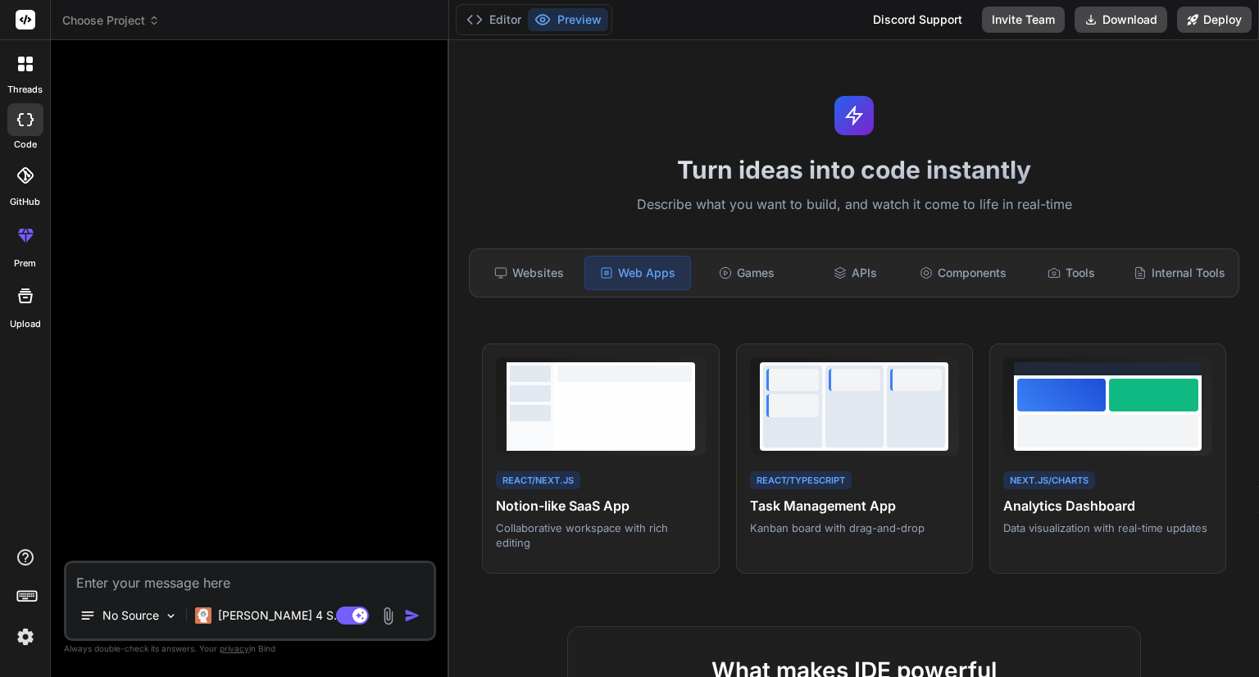
click at [416, 613] on img "button" at bounding box center [412, 615] width 16 height 16
click at [272, 590] on textarea at bounding box center [249, 578] width 367 height 30
type textarea "h"
type textarea "x"
type textarea "hi"
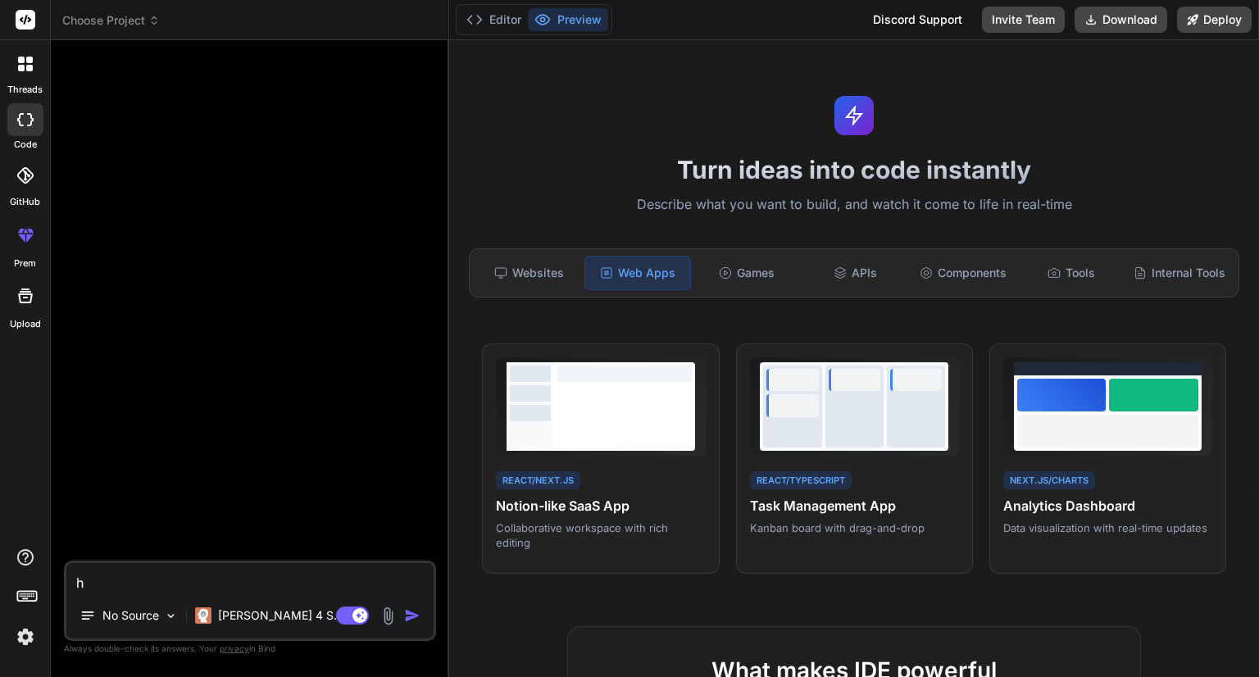
type textarea "x"
type textarea "hii"
type textarea "x"
click at [235, 528] on p "Try again" at bounding box center [260, 532] width 51 height 16
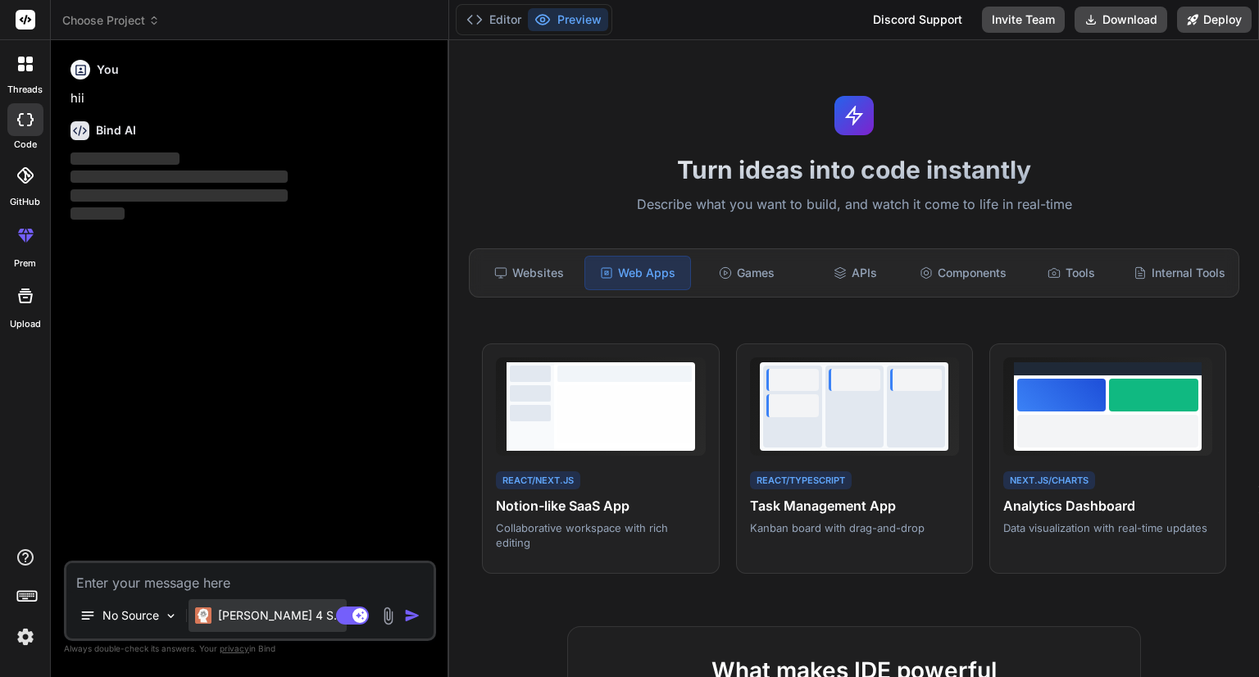
type textarea "x"
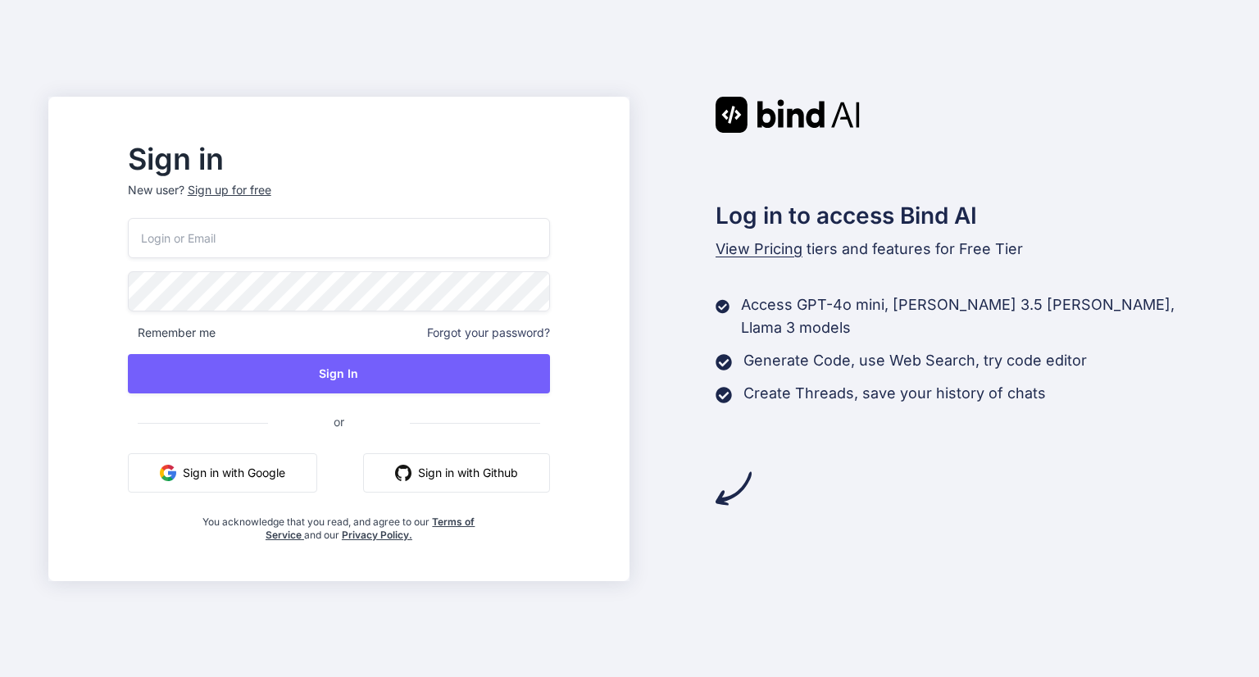
click at [281, 483] on button "Sign in with Google" at bounding box center [222, 472] width 189 height 39
